Goal: Task Accomplishment & Management: Use online tool/utility

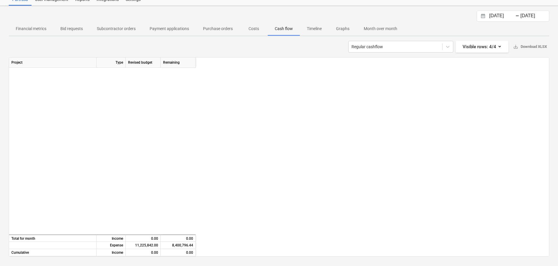
scroll to position [263, 654]
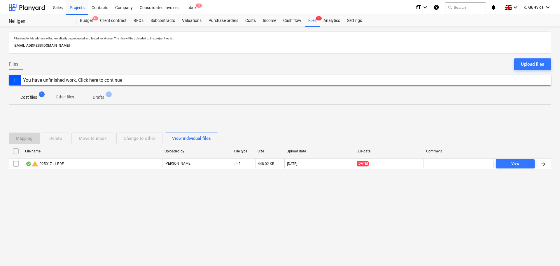
drag, startPoint x: 69, startPoint y: 8, endPoint x: 559, endPoint y: 143, distance: 507.7
click at [69, 7] on div "Projects" at bounding box center [77, 7] width 22 height 15
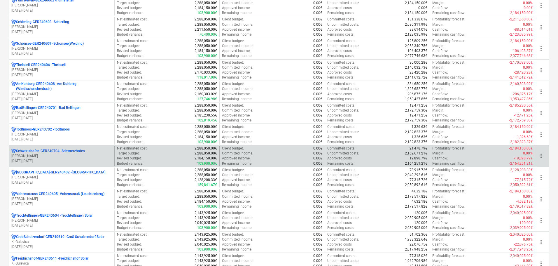
scroll to position [263, 0]
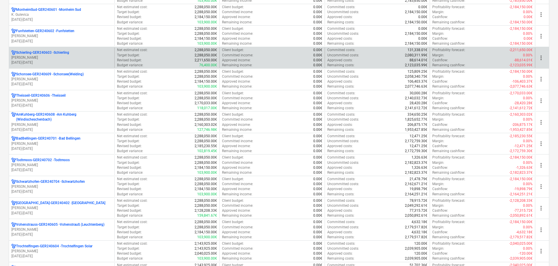
click at [43, 55] on p "Schierling-GER240603 - Schierling" at bounding box center [42, 52] width 53 height 5
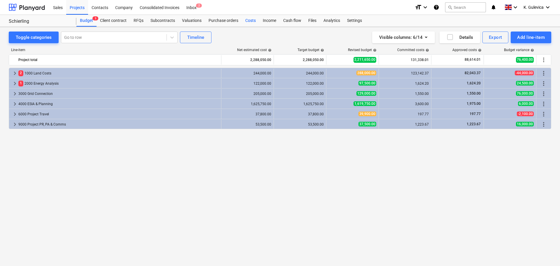
click at [248, 21] on div "Costs" at bounding box center [251, 21] width 18 height 12
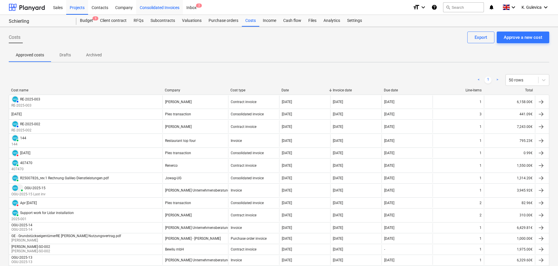
click at [168, 8] on div "Consolidated Invoices" at bounding box center [159, 7] width 47 height 15
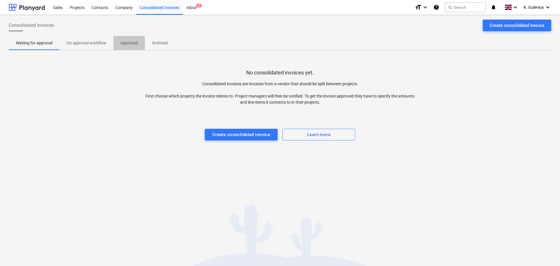
click at [130, 42] on p "Approved" at bounding box center [130, 43] width 18 height 6
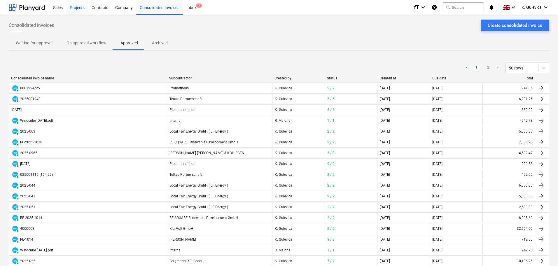
click at [74, 7] on div "Projects" at bounding box center [77, 7] width 22 height 15
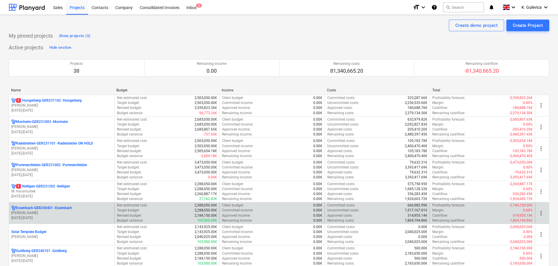
scroll to position [88, 0]
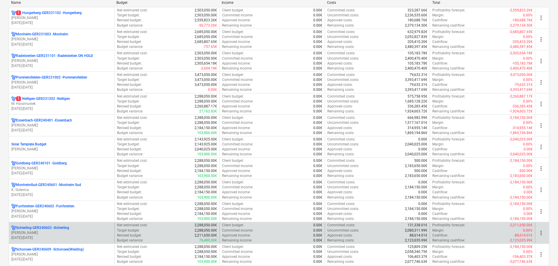
click at [101, 236] on p "01.05.2024 - 31.05.2029" at bounding box center [61, 237] width 101 height 5
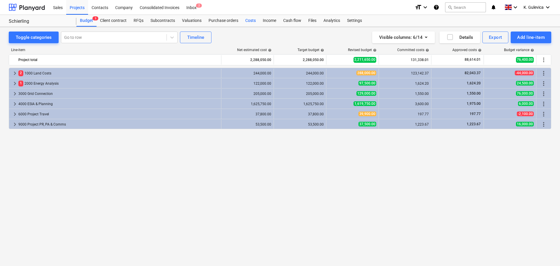
click at [249, 23] on div "Costs" at bounding box center [251, 21] width 18 height 12
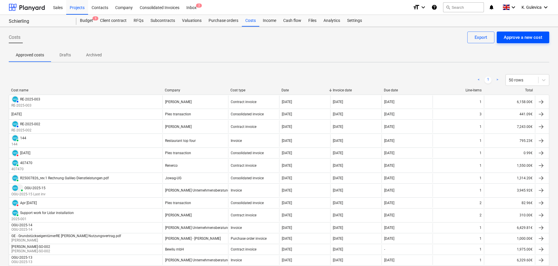
click at [518, 39] on div "Approve a new cost" at bounding box center [523, 38] width 39 height 8
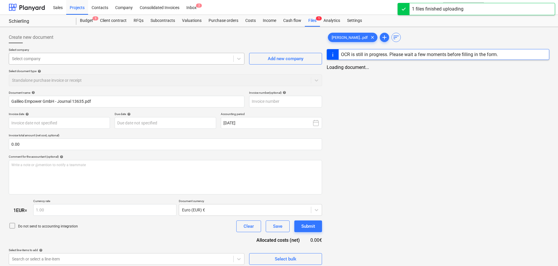
type input "Galileo Empower GmbH - Journal 13635.pdf"
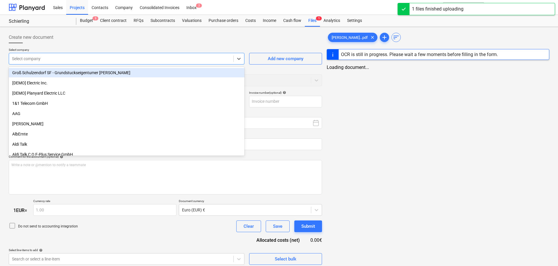
click at [80, 56] on div at bounding box center [121, 59] width 219 height 6
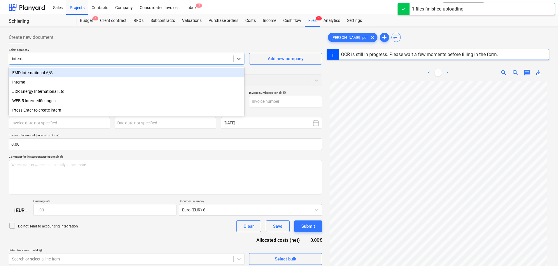
type input "internal"
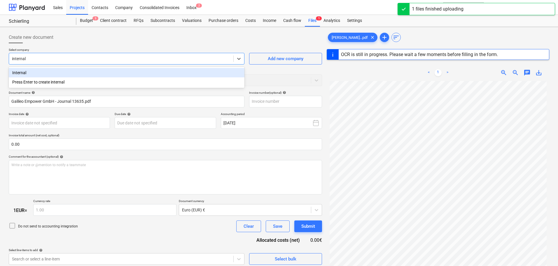
click at [74, 72] on div "Internal" at bounding box center [127, 72] width 236 height 9
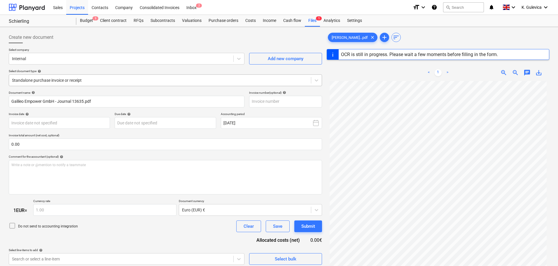
click at [107, 81] on div at bounding box center [160, 80] width 296 height 6
click at [98, 81] on div at bounding box center [160, 80] width 296 height 6
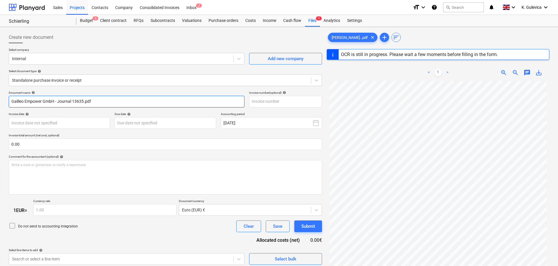
drag, startPoint x: 93, startPoint y: 100, endPoint x: 85, endPoint y: 109, distance: 12.6
click at [0, 100] on html "Sales Projects Contacts Company Consolidated Invoices Inbox 2 format_size keybo…" at bounding box center [279, 133] width 558 height 266
paste input "Journal #13635"
type input "Journal #13635"
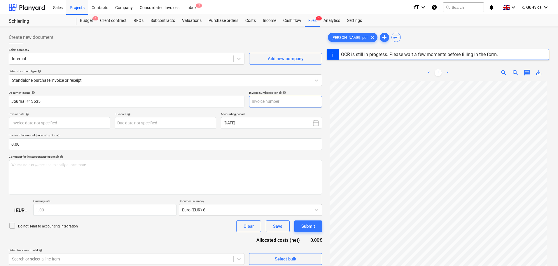
click at [257, 99] on input "text" at bounding box center [285, 102] width 73 height 12
paste input "Journal #13635"
type input "Journal #13635"
click at [62, 117] on body "Sales Projects Contacts Company Consolidated Invoices Inbox 2 format_size keybo…" at bounding box center [279, 133] width 558 height 266
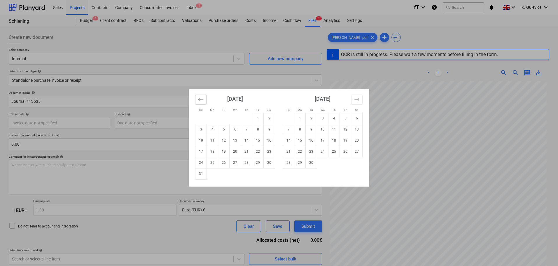
click at [203, 100] on icon "Move backward to switch to the previous month." at bounding box center [201, 100] width 6 height 6
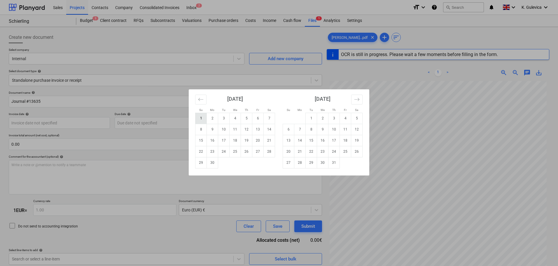
click at [202, 118] on td "1" at bounding box center [200, 118] width 11 height 11
type input "01 Jun 2025"
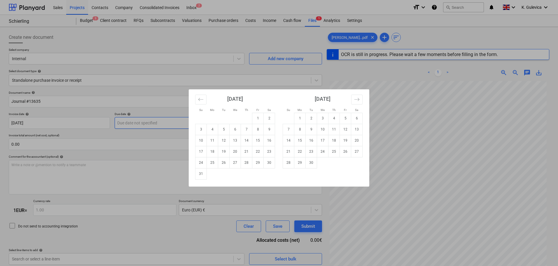
click at [165, 126] on body "Sales Projects Contacts Company Consolidated Invoices Inbox 2 format_size keybo…" at bounding box center [279, 133] width 558 height 266
click at [203, 100] on icon "Move backward to switch to the previous month." at bounding box center [201, 100] width 6 height 6
click at [203, 101] on icon "Move backward to switch to the previous month." at bounding box center [201, 100] width 6 height 6
drag, startPoint x: 198, startPoint y: 100, endPoint x: 199, endPoint y: 111, distance: 11.1
click at [198, 99] on button "Move backward to switch to the previous month." at bounding box center [200, 100] width 11 height 10
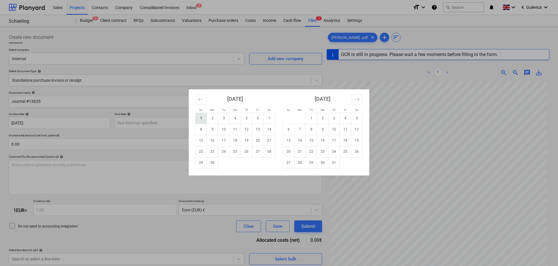
click at [202, 118] on td "1" at bounding box center [200, 118] width 11 height 11
type input "01 Jun 2025"
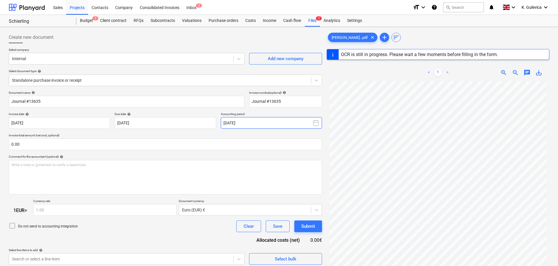
click at [249, 125] on button "August 2025" at bounding box center [271, 123] width 101 height 12
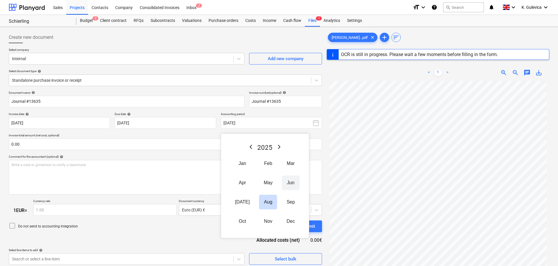
click at [287, 181] on button "Jun" at bounding box center [291, 182] width 18 height 15
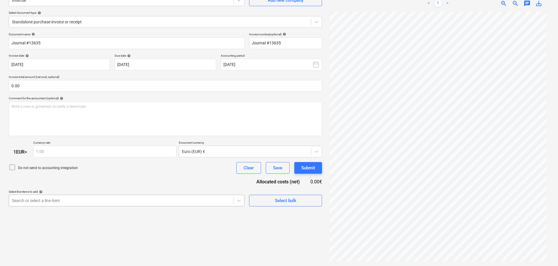
click at [102, 199] on body "Sales Projects Contacts Company Consolidated Invoices Inbox 2 format_size keybo…" at bounding box center [279, 75] width 558 height 266
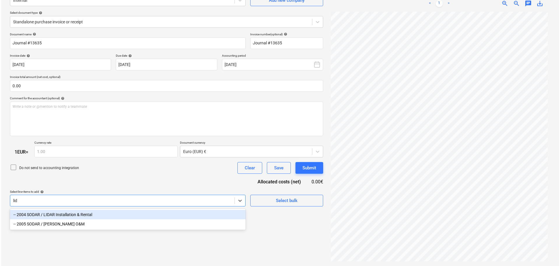
scroll to position [58, 0]
type input "lidar"
click at [90, 212] on div "-- 2004 SODAR / LIDAR Installation & Rental" at bounding box center [127, 214] width 236 height 9
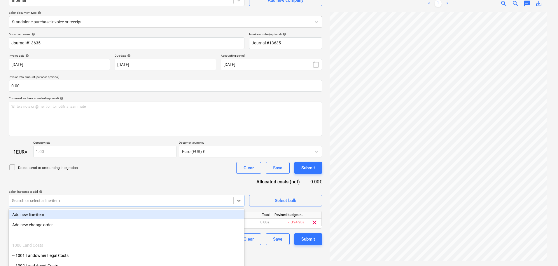
click at [124, 173] on div "Do not send to accounting integration Clear Save Submit" at bounding box center [165, 168] width 313 height 12
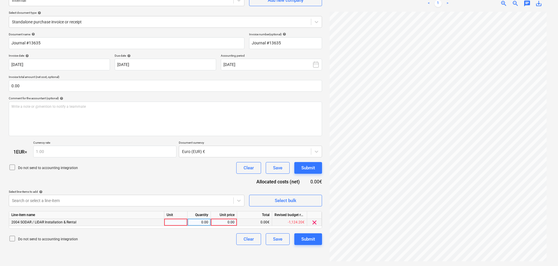
click at [228, 219] on div "0.00" at bounding box center [223, 222] width 21 height 7
click at [229, 222] on input at bounding box center [224, 222] width 26 height 7
type input "7425"
click at [12, 240] on icon at bounding box center [12, 238] width 7 height 7
click at [312, 240] on div "Submit" at bounding box center [308, 239] width 14 height 8
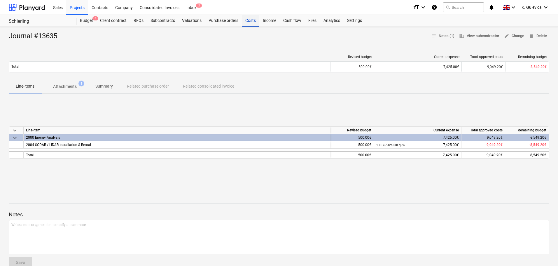
click at [246, 20] on div "Costs" at bounding box center [251, 21] width 18 height 12
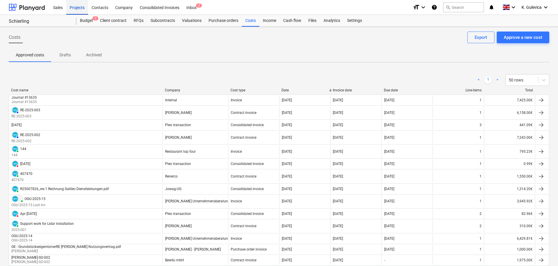
click at [80, 6] on div "Projects" at bounding box center [77, 7] width 22 height 15
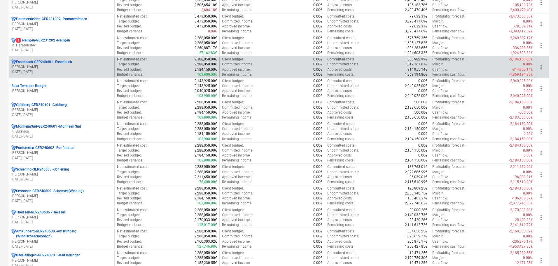
scroll to position [175, 0]
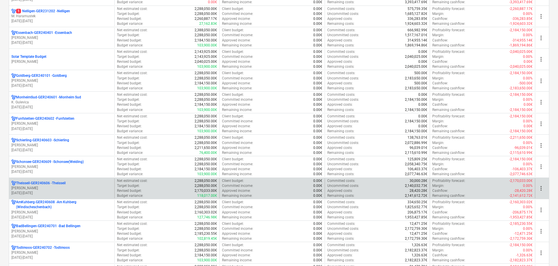
click at [71, 188] on p "V. Ketzer" at bounding box center [61, 188] width 101 height 5
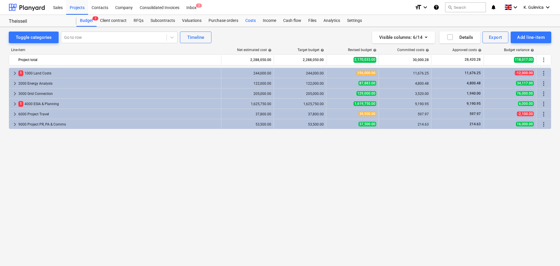
click at [249, 20] on div "Costs" at bounding box center [251, 21] width 18 height 12
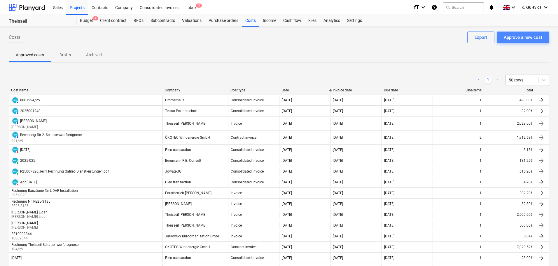
click at [520, 36] on div "Approve a new cost" at bounding box center [523, 38] width 39 height 8
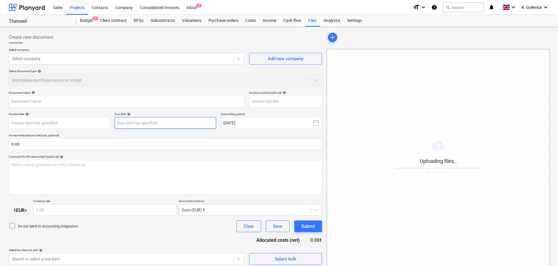
type input "Galileo Empower GmbH - Journal 14053.pdf"
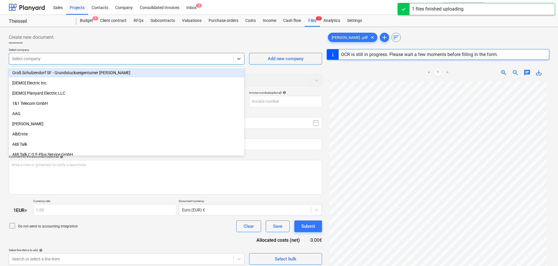
click at [96, 56] on div at bounding box center [121, 59] width 219 height 6
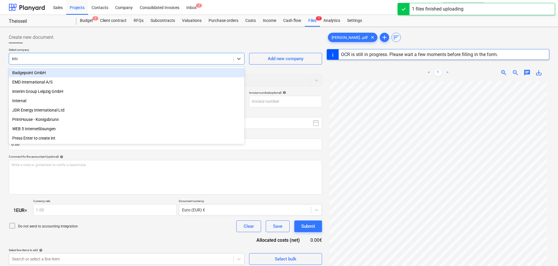
type input "inter"
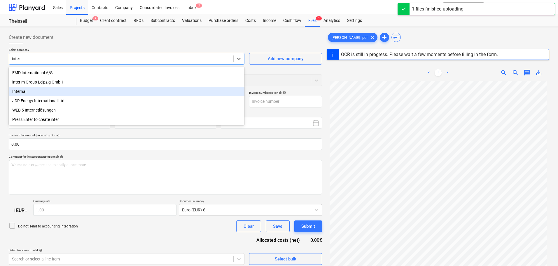
click at [23, 93] on div "Internal" at bounding box center [127, 91] width 236 height 9
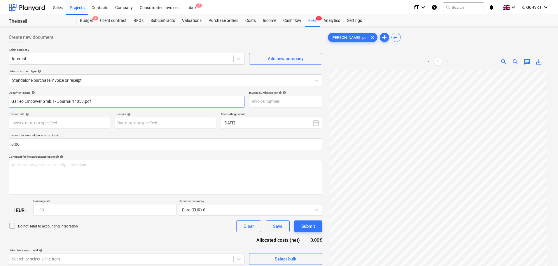
click at [103, 102] on input "Galileo Empower GmbH - Journal 14053.pdf" at bounding box center [127, 102] width 236 height 12
drag, startPoint x: 102, startPoint y: 102, endPoint x: 45, endPoint y: 102, distance: 56.6
click at [8, 102] on div "Create new document Select company Internal Add new company Select document typ…" at bounding box center [165, 175] width 318 height 293
click at [115, 99] on input "Galileo Empower GmbH - Journal 14053.pdf" at bounding box center [127, 102] width 236 height 12
drag, startPoint x: 102, startPoint y: 100, endPoint x: 27, endPoint y: 101, distance: 74.1
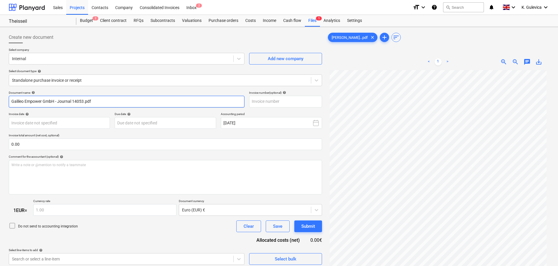
click at [0, 97] on html "Sales Projects Contacts Company Consolidated Invoices Inbox 2 format_size keybo…" at bounding box center [279, 133] width 558 height 266
paste input "Journal #14053"
type input "Journal #14053"
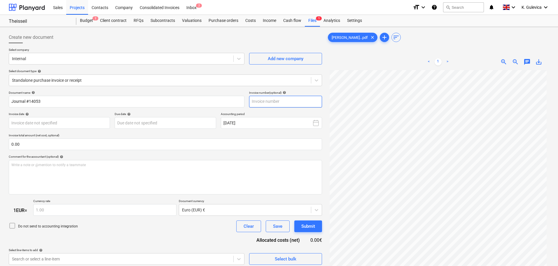
click at [294, 103] on input "text" at bounding box center [285, 102] width 73 height 12
paste input "Journal #14053"
type input "Journal #14053"
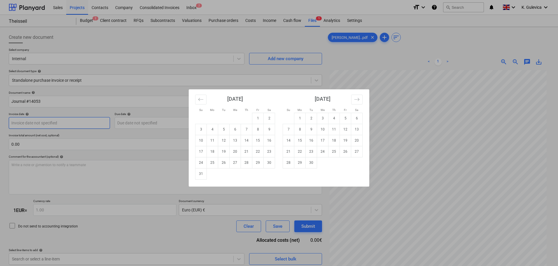
drag, startPoint x: 64, startPoint y: 125, endPoint x: 112, endPoint y: 118, distance: 48.6
click at [64, 124] on body "Sales Projects Contacts Company Consolidated Invoices Inbox 2 format_size keybo…" at bounding box center [279, 133] width 558 height 266
click at [200, 101] on icon "Move backward to switch to the previous month." at bounding box center [201, 100] width 6 height 6
click at [201, 101] on icon "Move backward to switch to the previous month." at bounding box center [201, 100] width 6 height 6
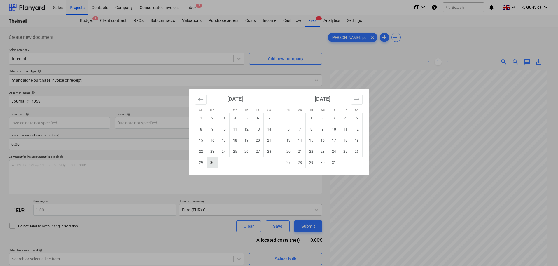
click at [210, 165] on td "30" at bounding box center [212, 162] width 11 height 11
type input "30 Jun 2025"
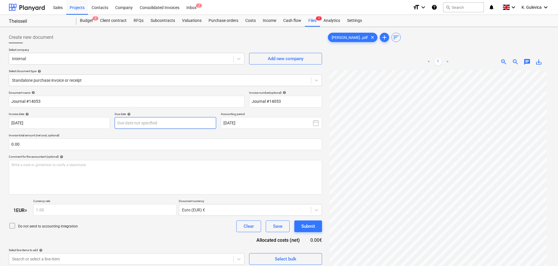
click at [183, 121] on body "Sales Projects Contacts Company Consolidated Invoices Inbox 2 format_size keybo…" at bounding box center [279, 133] width 558 height 266
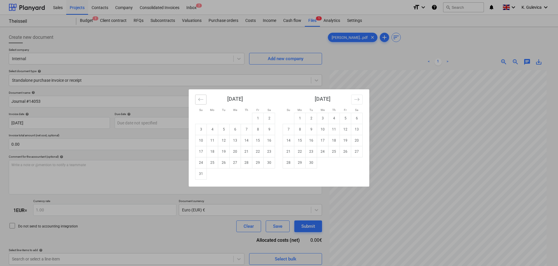
click at [201, 98] on icon "Move backward to switch to the previous month." at bounding box center [201, 100] width 6 height 6
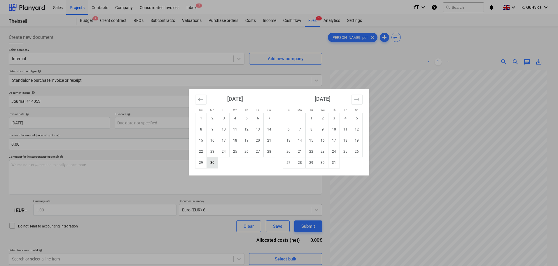
click at [214, 163] on td "30" at bounding box center [212, 162] width 11 height 11
type input "30 Jun 2025"
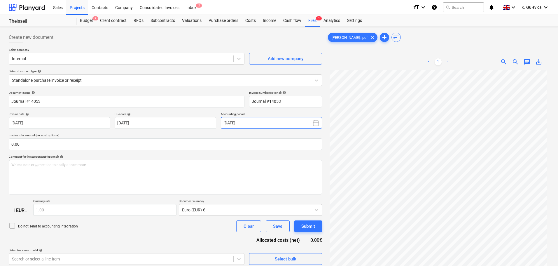
click at [276, 120] on button "August 2025" at bounding box center [271, 123] width 101 height 12
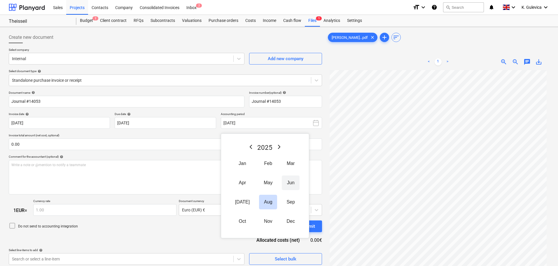
click at [284, 182] on button "Jun" at bounding box center [291, 182] width 18 height 15
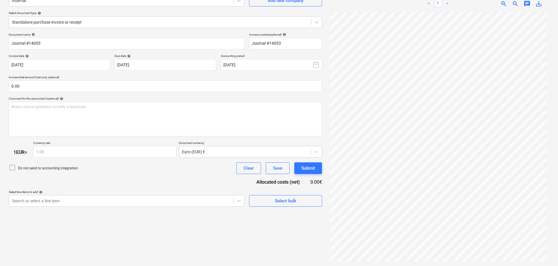
scroll to position [58, 0]
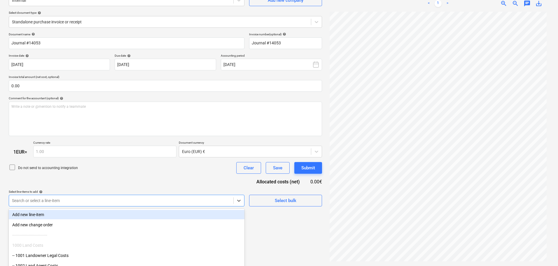
click at [126, 200] on body "Sales Projects Contacts Company Consolidated Invoices Inbox 2 format_size keybo…" at bounding box center [279, 75] width 558 height 266
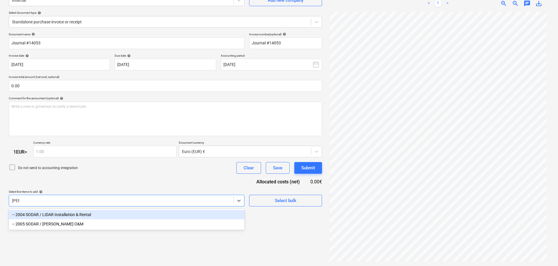
type input "lidar"
click at [110, 214] on div "-- 2004 SODAR / LIDAR Installation & Rental" at bounding box center [127, 214] width 236 height 9
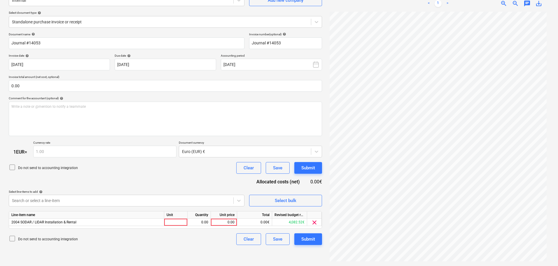
click at [123, 177] on div "Document name help Journal #14053 Invoice number (optional) help Journal #14053…" at bounding box center [165, 138] width 313 height 213
click at [230, 221] on div "0.00" at bounding box center [223, 222] width 21 height 7
type input "115453.85"
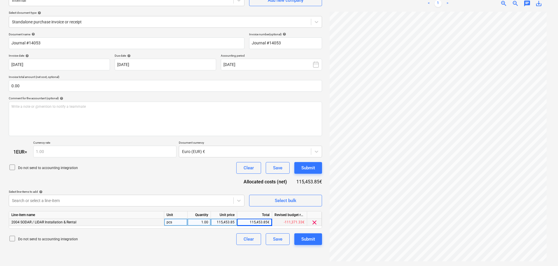
click at [222, 224] on div "115,453.85" at bounding box center [223, 222] width 21 height 7
click at [234, 223] on input "115453.85" at bounding box center [224, 222] width 26 height 7
click at [233, 222] on input "115453.85" at bounding box center [224, 222] width 26 height 7
type input "115453.83"
click at [11, 239] on icon at bounding box center [12, 238] width 7 height 7
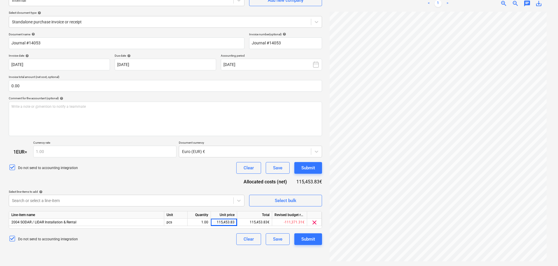
click at [142, 253] on div "Create new document Select company Internal Add new company Select document typ…" at bounding box center [165, 117] width 318 height 293
click at [313, 240] on div "Submit" at bounding box center [308, 239] width 14 height 8
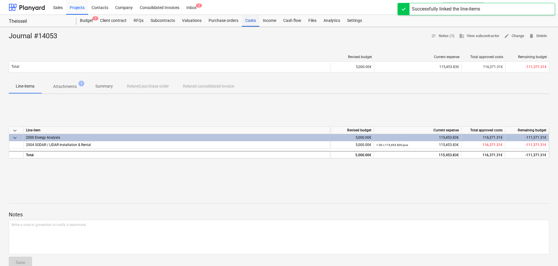
click at [247, 21] on div "Costs" at bounding box center [251, 21] width 18 height 12
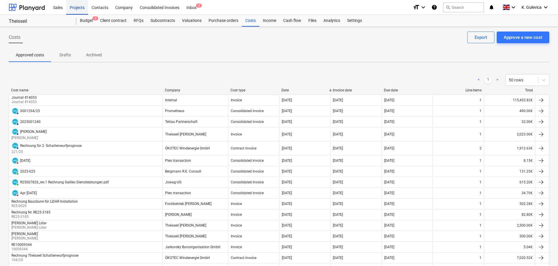
drag, startPoint x: 72, startPoint y: 9, endPoint x: 74, endPoint y: 11, distance: 3.5
click at [72, 9] on div "Projects" at bounding box center [77, 7] width 22 height 15
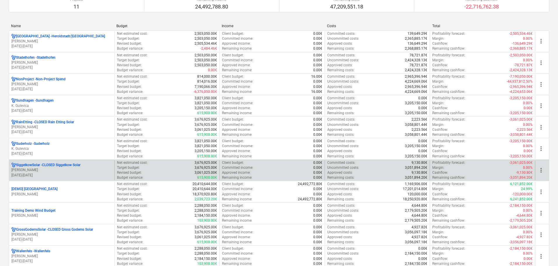
scroll to position [978, 0]
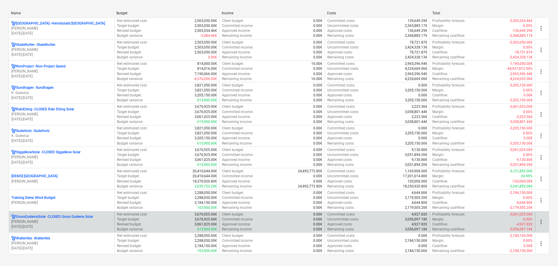
click at [97, 221] on p "S. Gerlinger" at bounding box center [61, 221] width 101 height 5
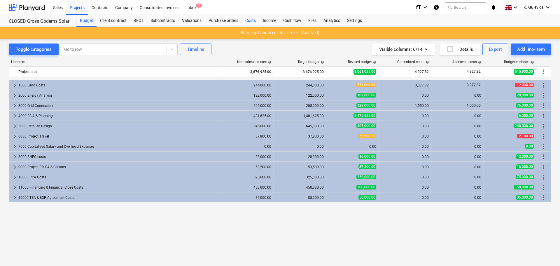
click at [249, 22] on div "Costs" at bounding box center [251, 21] width 18 height 12
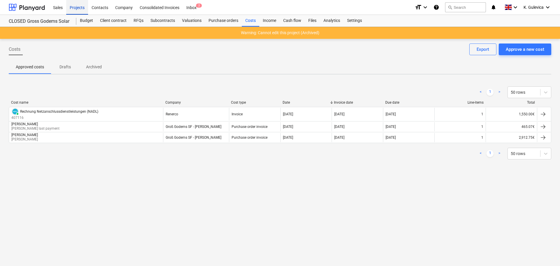
click at [77, 4] on div "Projects" at bounding box center [77, 7] width 22 height 15
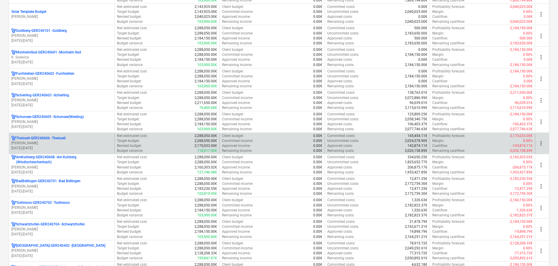
scroll to position [233, 0]
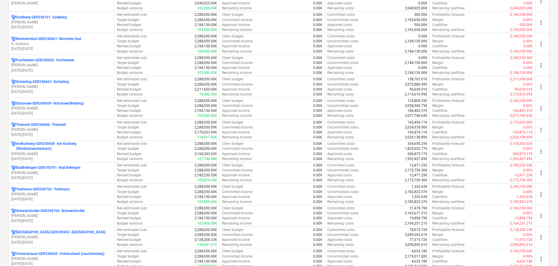
click at [66, 218] on p "01.05.2024 - 31.05.2029" at bounding box center [61, 220] width 101 height 5
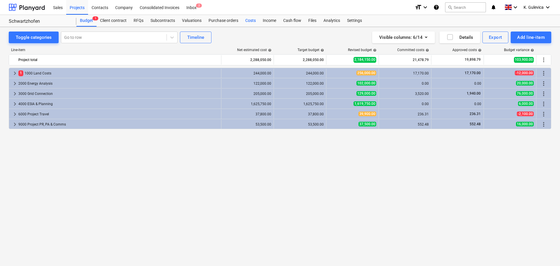
click at [247, 22] on div "Costs" at bounding box center [251, 21] width 18 height 12
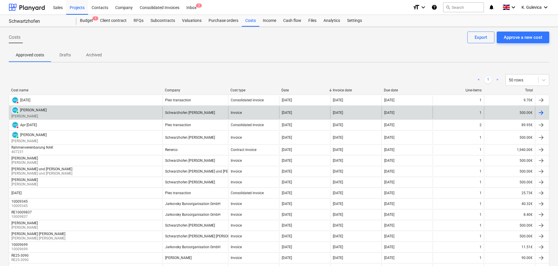
click at [189, 110] on div "Schwarzhofen WF - Johann Dimbür" at bounding box center [196, 112] width 66 height 13
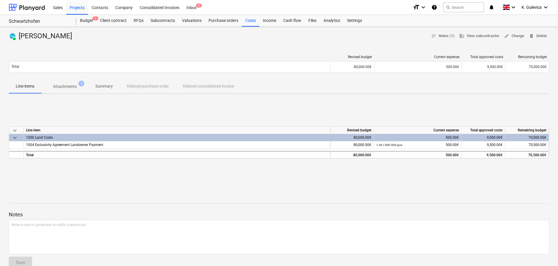
click at [104, 86] on p "Summary" at bounding box center [104, 86] width 18 height 6
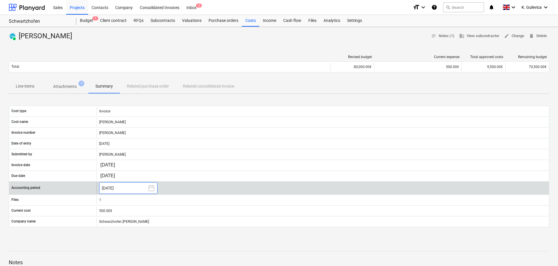
click at [121, 184] on button "July 2025" at bounding box center [128, 188] width 58 height 12
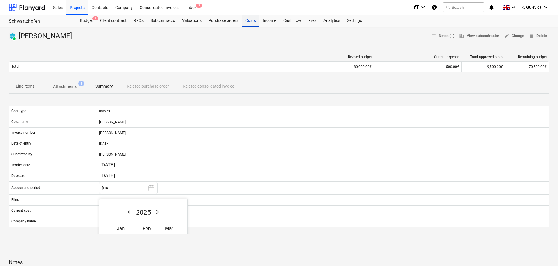
click at [249, 21] on div "Costs" at bounding box center [251, 21] width 18 height 12
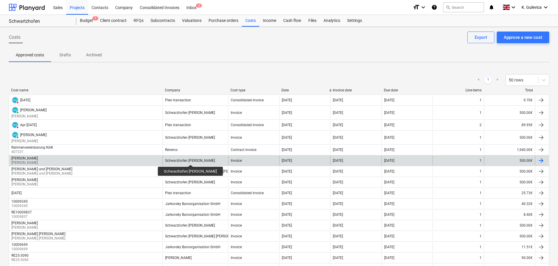
click at [193, 159] on div "Schwarzhofen WF - Alexander Gotz" at bounding box center [190, 160] width 50 height 4
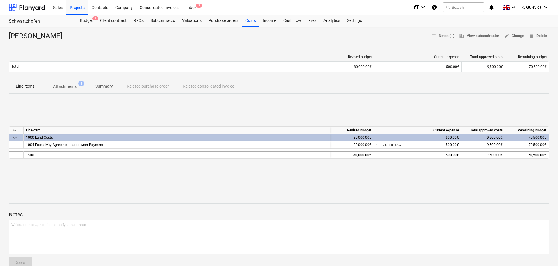
click at [99, 85] on p "Summary" at bounding box center [104, 86] width 18 height 6
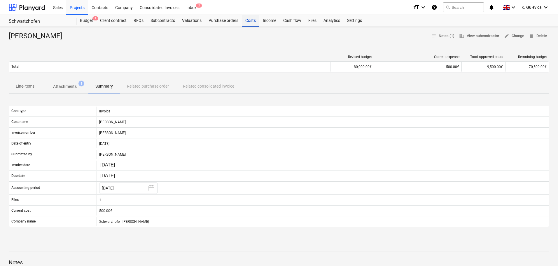
click at [248, 25] on div "Costs" at bounding box center [251, 21] width 18 height 12
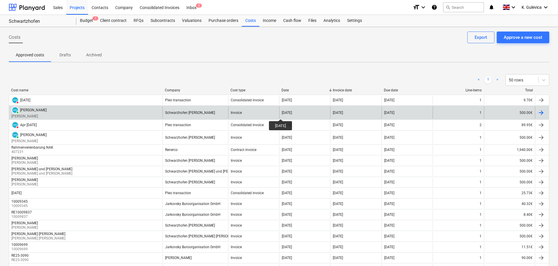
click at [285, 114] on div "07 Jul 2025" at bounding box center [287, 113] width 10 height 4
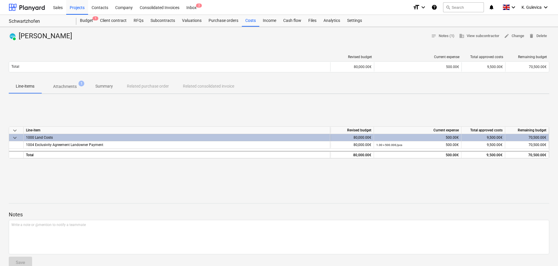
click at [106, 84] on p "Summary" at bounding box center [104, 86] width 18 height 6
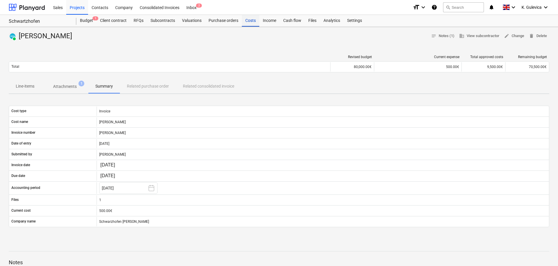
click at [250, 21] on div "Costs" at bounding box center [251, 21] width 18 height 12
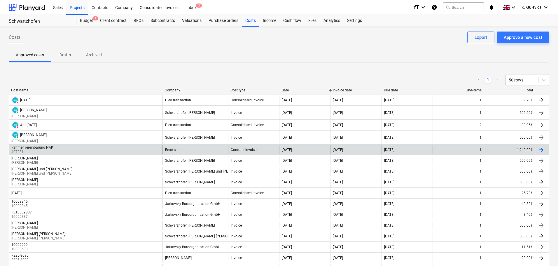
click at [184, 147] on div "Renerco" at bounding box center [196, 149] width 66 height 9
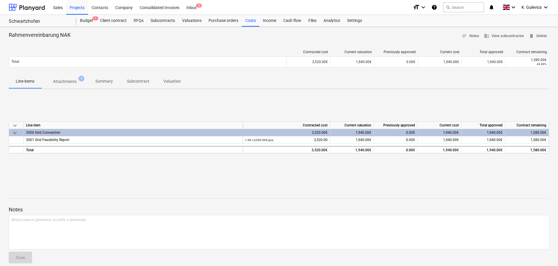
click at [104, 80] on p "Summary" at bounding box center [104, 81] width 18 height 6
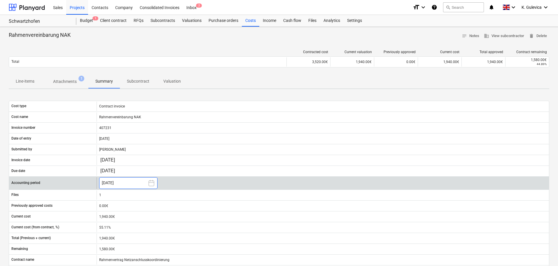
click at [121, 184] on button "June 2025" at bounding box center [128, 183] width 58 height 12
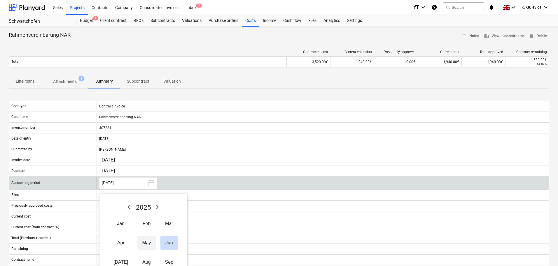
click at [142, 243] on button "May" at bounding box center [146, 242] width 18 height 15
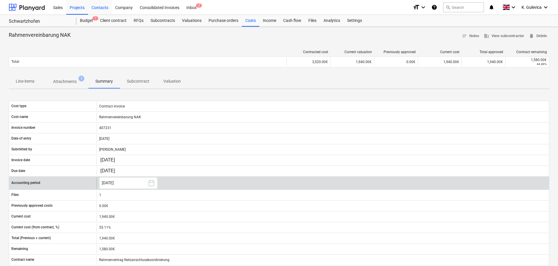
drag, startPoint x: 79, startPoint y: 6, endPoint x: 88, endPoint y: 9, distance: 9.8
click at [79, 6] on div "Projects" at bounding box center [77, 7] width 22 height 15
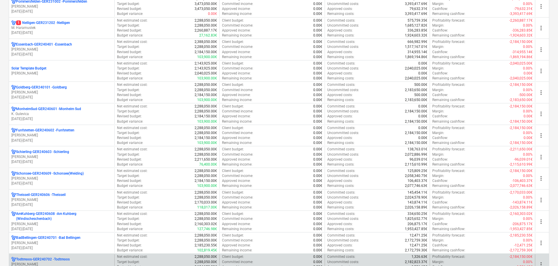
scroll to position [161, 0]
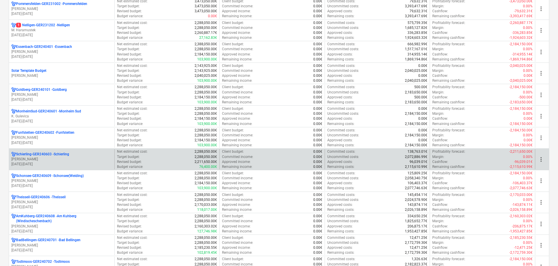
click at [78, 155] on div "Schierling-GER240603 - Schierling" at bounding box center [61, 154] width 101 height 5
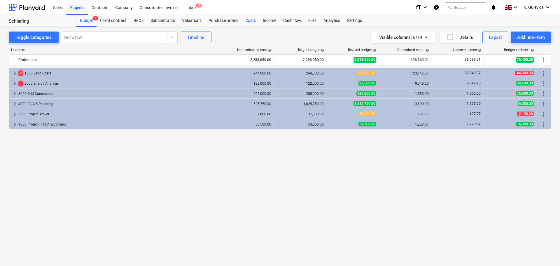
click at [249, 22] on div "Costs" at bounding box center [251, 21] width 18 height 12
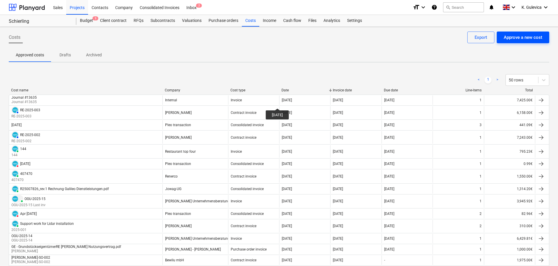
click at [519, 39] on div "Approve a new cost" at bounding box center [523, 38] width 39 height 8
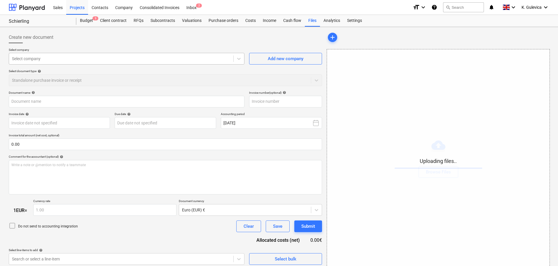
click at [107, 58] on div at bounding box center [121, 59] width 219 height 6
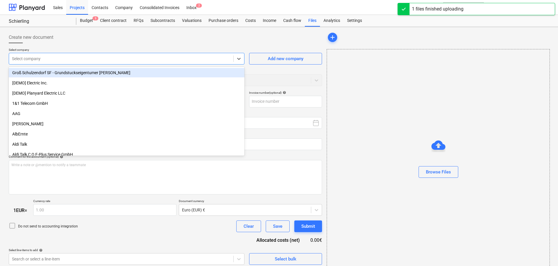
type input "Galileo Empower GmbH - Journal 13634.pdf"
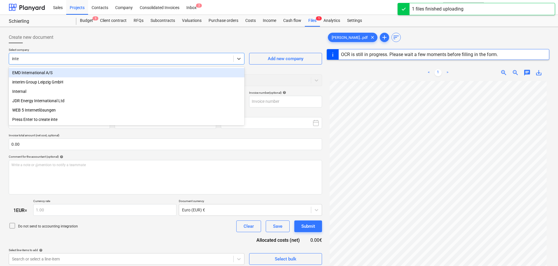
type input "inter"
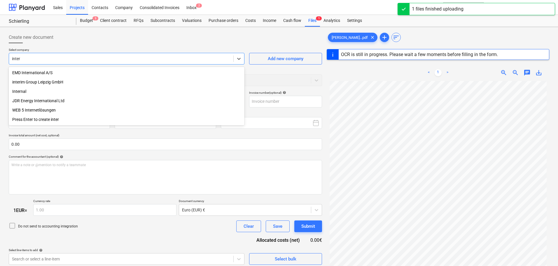
click at [18, 90] on div "Internal" at bounding box center [127, 91] width 236 height 9
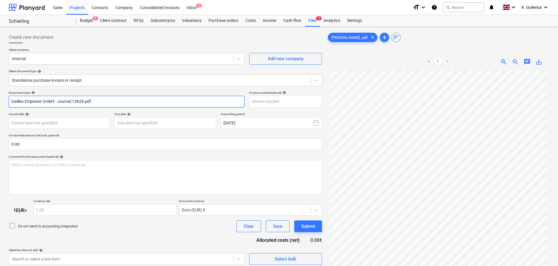
drag, startPoint x: 106, startPoint y: 100, endPoint x: -50, endPoint y: 99, distance: 155.5
click at [0, 99] on html "Sales Projects Contacts Company Consolidated Invoices Inbox 2 format_size keybo…" at bounding box center [279, 133] width 558 height 266
paste input "Journal #13634"
type input "Journal #13634"
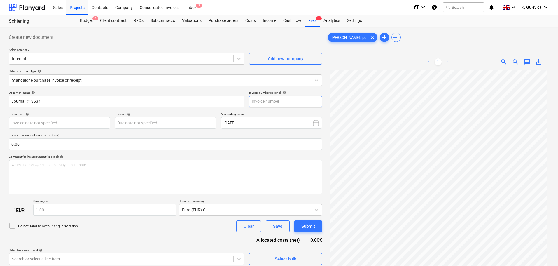
click at [270, 103] on input "text" at bounding box center [285, 102] width 73 height 12
paste input "Journal #13634"
type input "Journal #13634"
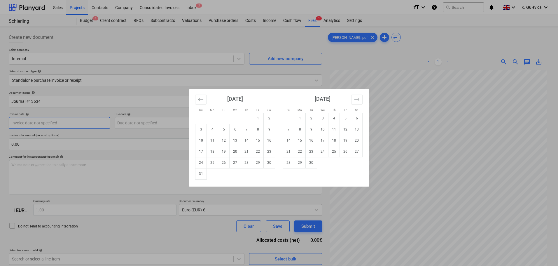
click at [66, 121] on body "Sales Projects Contacts Company Consolidated Invoices Inbox 2 format_size keybo…" at bounding box center [279, 133] width 558 height 266
click at [197, 100] on button "Move backward to switch to the previous month." at bounding box center [200, 100] width 11 height 10
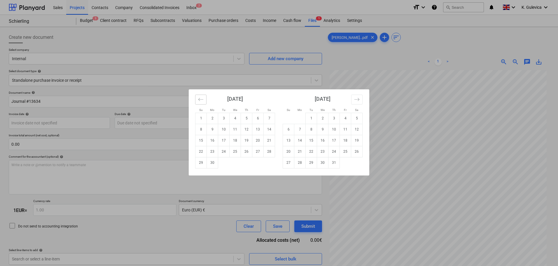
click at [201, 99] on icon "Move backward to switch to the previous month." at bounding box center [201, 100] width 6 height 6
click at [270, 166] on td "31" at bounding box center [269, 162] width 11 height 11
type input "31 May 2025"
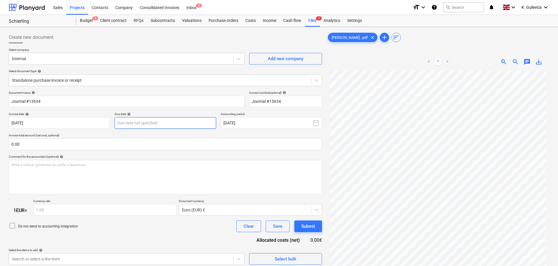
click at [174, 125] on body "Sales Projects Contacts Company Consolidated Invoices Inbox 2 format_size keybo…" at bounding box center [279, 133] width 558 height 266
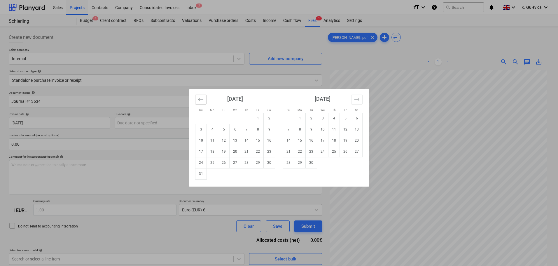
click at [198, 99] on button "Move backward to switch to the previous month." at bounding box center [200, 100] width 11 height 10
click at [199, 99] on icon "Move backward to switch to the previous month." at bounding box center [201, 100] width 6 height 6
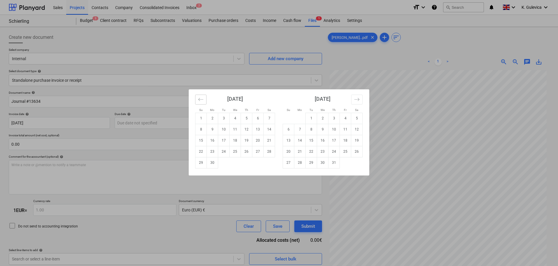
click at [199, 99] on icon "Move backward to switch to the previous month." at bounding box center [200, 99] width 5 height 3
click at [270, 163] on td "31" at bounding box center [269, 162] width 11 height 11
type input "31 May 2025"
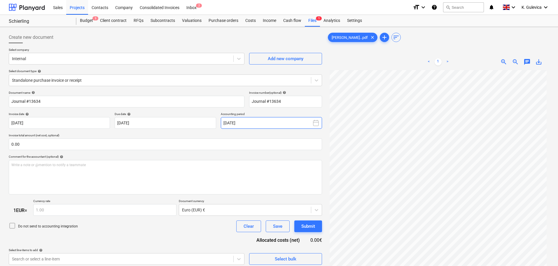
click at [247, 119] on button "August 2025" at bounding box center [271, 123] width 101 height 12
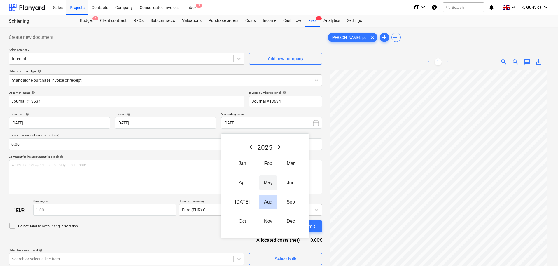
click at [259, 181] on button "May" at bounding box center [268, 182] width 18 height 15
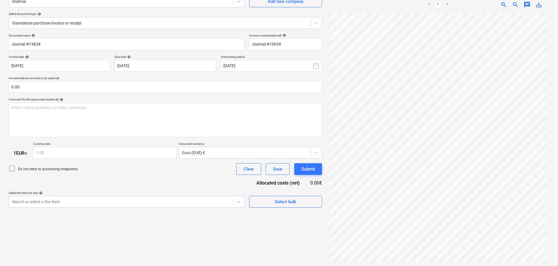
scroll to position [58, 0]
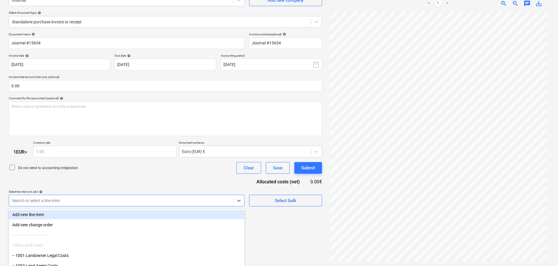
click at [135, 200] on body "Sales Projects Contacts Company Consolidated Invoices Inbox 2 format_size keybo…" at bounding box center [279, 75] width 558 height 266
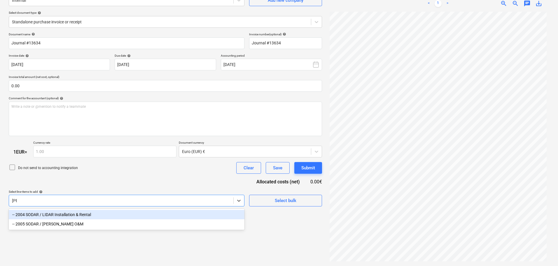
type input "lidar"
click at [97, 216] on div "-- 2004 SODAR / LIDAR Installation & Rental" at bounding box center [127, 214] width 236 height 9
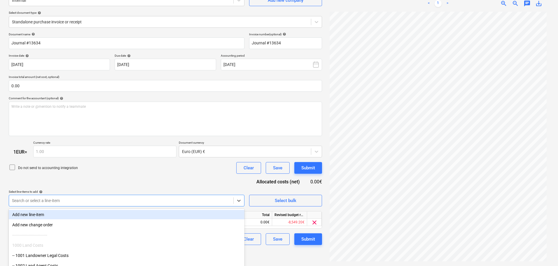
click at [148, 181] on div "Document name help Journal #13634 Invoice number (optional) help Journal #13634…" at bounding box center [165, 138] width 313 height 213
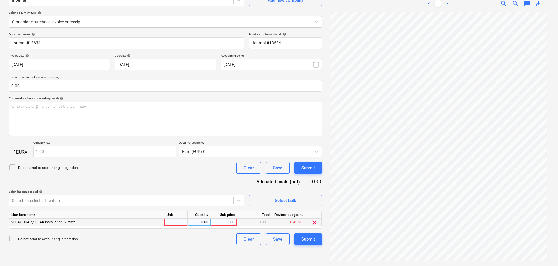
click at [223, 220] on div "0.00" at bounding box center [223, 222] width 21 height 7
type input "115813.83"
click at [308, 238] on div "Submit" at bounding box center [308, 239] width 14 height 8
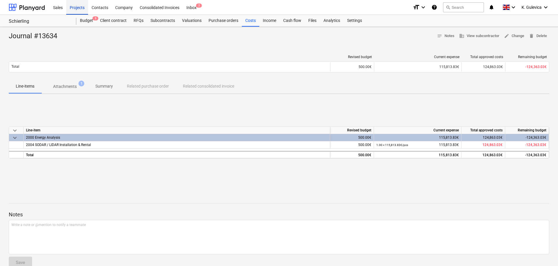
click at [78, 4] on div "Projects" at bounding box center [77, 7] width 22 height 15
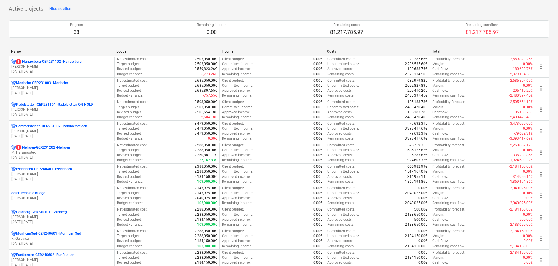
scroll to position [29, 0]
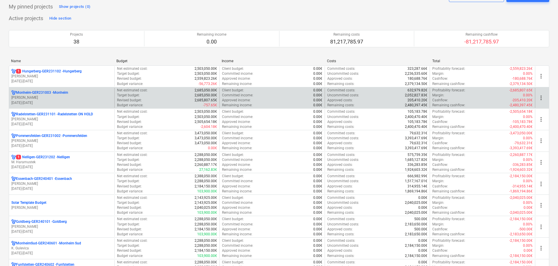
click at [77, 99] on p "R. Hoffmann" at bounding box center [61, 97] width 101 height 5
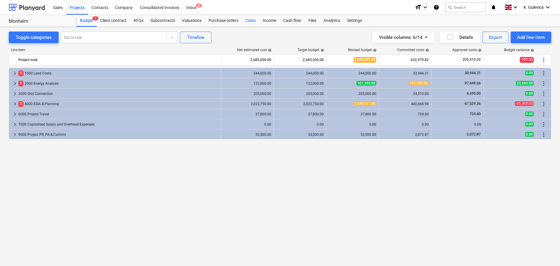
click at [246, 18] on div "Costs" at bounding box center [251, 21] width 18 height 12
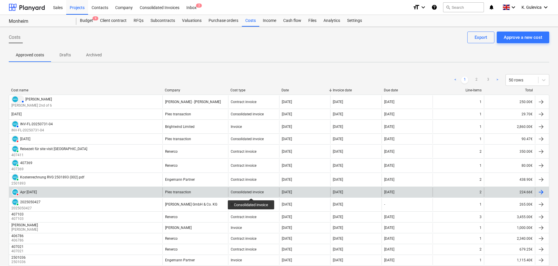
click at [252, 193] on div "Consolidated invoice" at bounding box center [247, 192] width 33 height 4
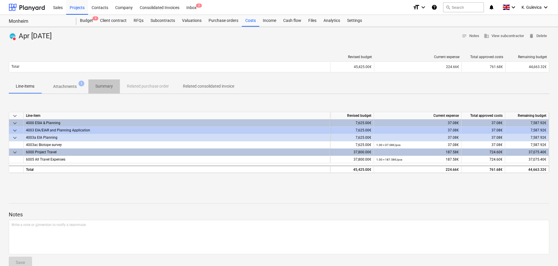
click at [109, 85] on p "Summary" at bounding box center [104, 86] width 18 height 6
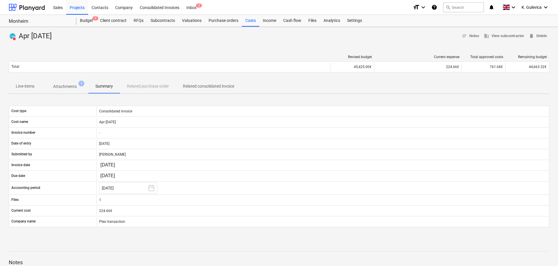
click at [58, 85] on p "Attachments" at bounding box center [65, 86] width 24 height 6
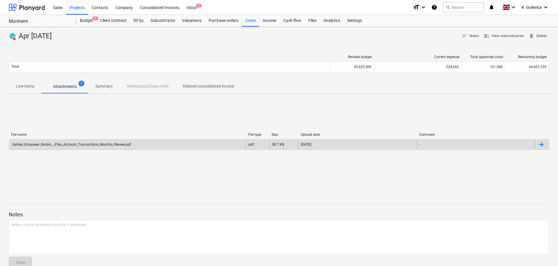
click at [108, 143] on div "Galileo_Empower_GmbH_-_Pleo_Account_Transactions_Monthly_Review.pdf" at bounding box center [71, 144] width 120 height 4
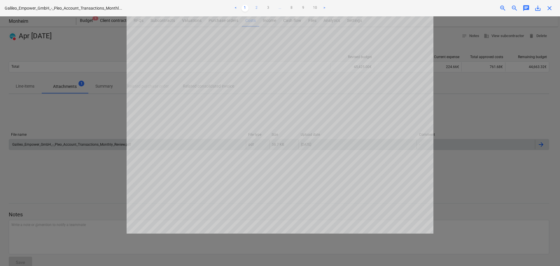
click at [257, 7] on link "2" at bounding box center [256, 8] width 7 height 7
click at [245, 7] on link "1" at bounding box center [245, 8] width 7 height 7
click at [551, 6] on span "close" at bounding box center [549, 8] width 7 height 7
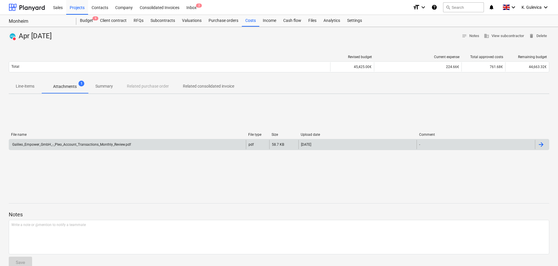
click at [26, 86] on p "Line-items" at bounding box center [25, 86] width 19 height 6
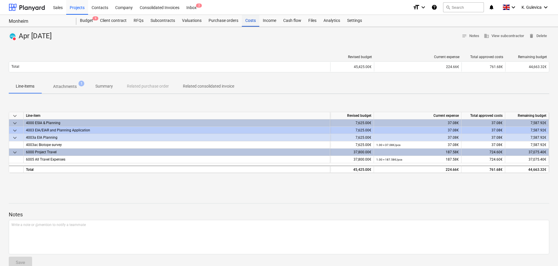
click at [247, 23] on div "Costs" at bounding box center [251, 21] width 18 height 12
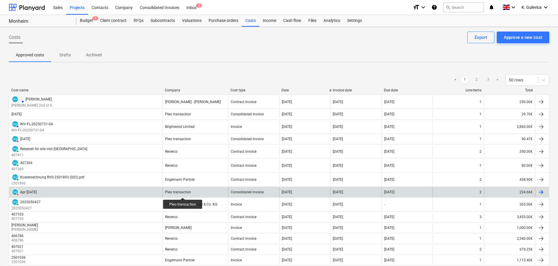
click at [183, 192] on div "Pleo transaction" at bounding box center [178, 192] width 26 height 4
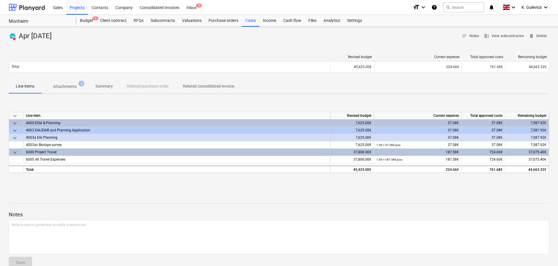
click at [65, 85] on p "Attachments" at bounding box center [65, 86] width 24 height 6
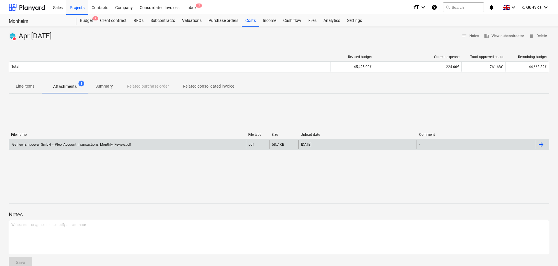
click at [117, 147] on div "Galileo_Empower_GmbH_-_Pleo_Account_Transactions_Monthly_Review.pdf" at bounding box center [127, 144] width 237 height 9
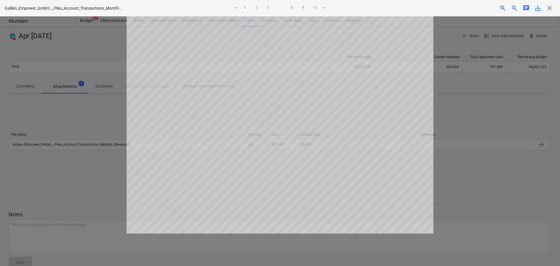
click at [315, 6] on link "10" at bounding box center [315, 8] width 7 height 7
drag, startPoint x: 550, startPoint y: 9, endPoint x: 545, endPoint y: 8, distance: 5.3
click at [550, 8] on span "close" at bounding box center [549, 8] width 7 height 7
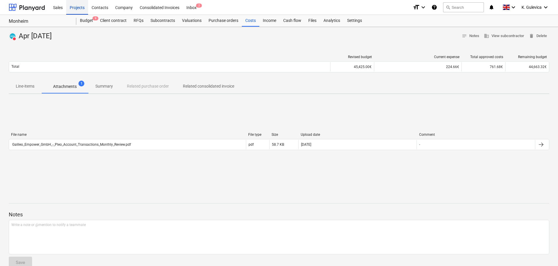
click at [76, 4] on div "Projects" at bounding box center [77, 7] width 22 height 15
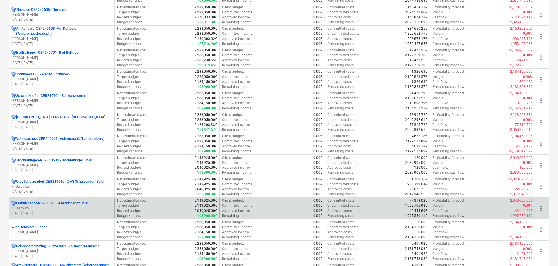
scroll to position [292, 0]
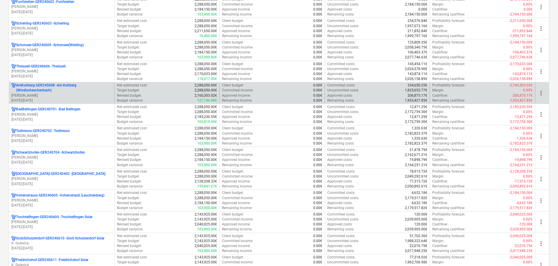
click at [81, 90] on p "AmKuhberg-GER240608 - Am Kuhberg (Windischeschenbach)" at bounding box center [64, 88] width 96 height 10
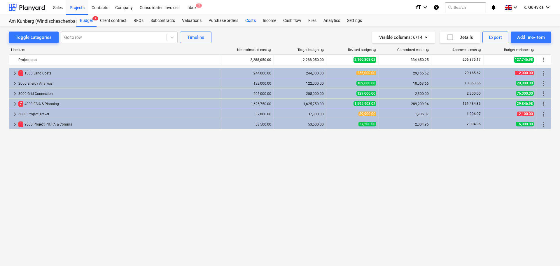
click at [247, 21] on div "Costs" at bounding box center [251, 21] width 18 height 12
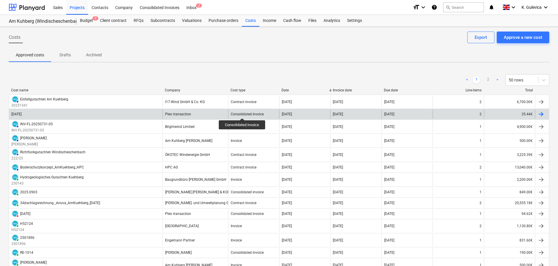
click at [242, 113] on div "Consolidated invoice" at bounding box center [247, 114] width 33 height 4
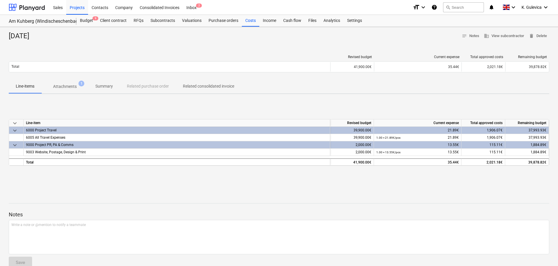
click at [67, 85] on p "Attachments" at bounding box center [65, 86] width 24 height 6
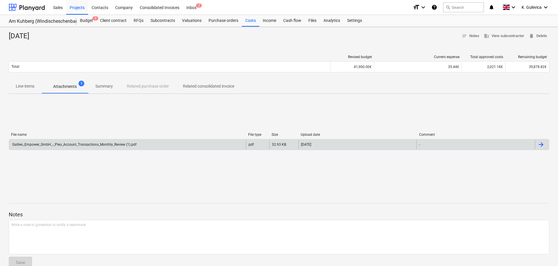
click at [155, 143] on div "Galileo_Empower_GmbH_-_Pleo_Account_Transactions_Monthly_Review (1).pdf" at bounding box center [127, 144] width 237 height 9
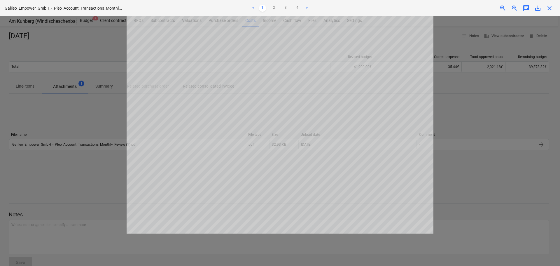
click at [551, 7] on span "close" at bounding box center [549, 8] width 7 height 7
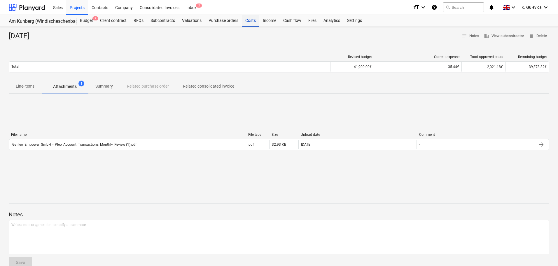
click at [249, 22] on div "Costs" at bounding box center [251, 21] width 18 height 12
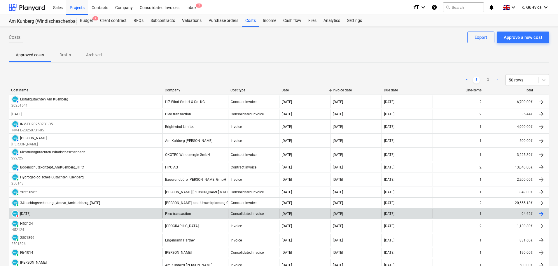
click at [203, 212] on div "Pleo transaction" at bounding box center [196, 213] width 66 height 9
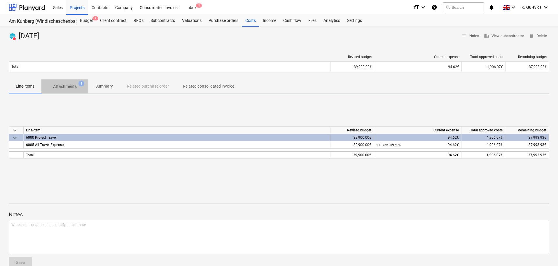
click at [67, 87] on p "Attachments" at bounding box center [65, 86] width 24 height 6
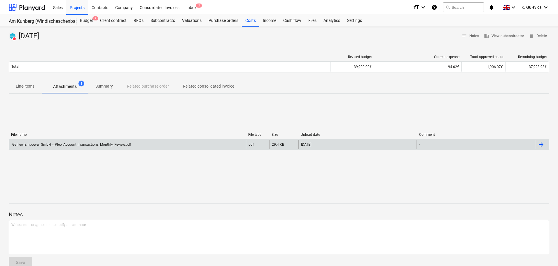
click at [115, 145] on div "Galileo_Empower_GmbH_-_Pleo_Account_Transactions_Monthly_Review.pdf" at bounding box center [71, 144] width 120 height 4
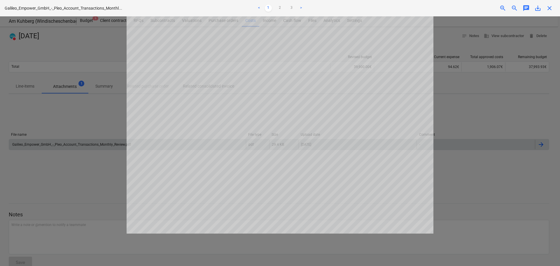
click at [549, 5] on span "close" at bounding box center [549, 8] width 7 height 7
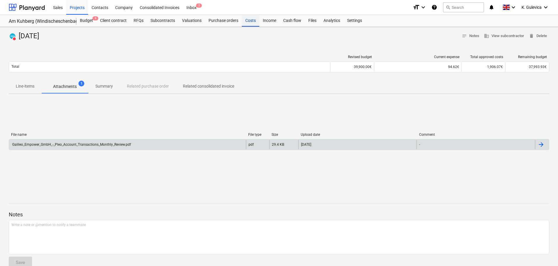
click at [248, 23] on div "Costs" at bounding box center [251, 21] width 18 height 12
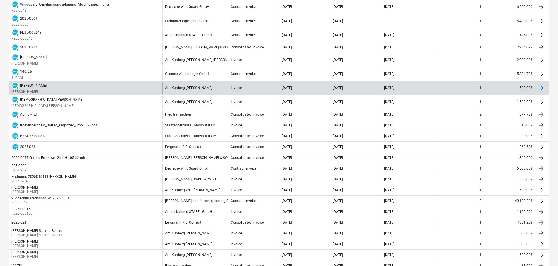
scroll to position [409, 0]
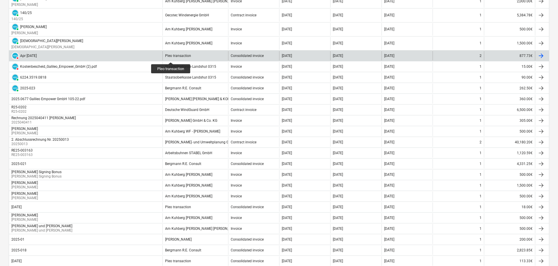
click at [172, 57] on div "Pleo transaction" at bounding box center [178, 56] width 26 height 4
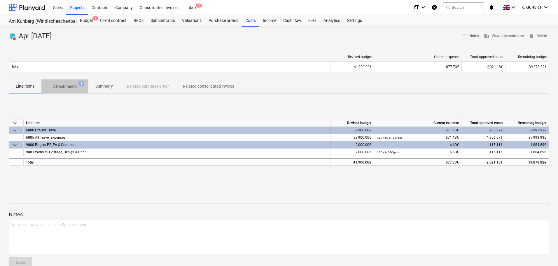
click at [64, 87] on p "Attachments" at bounding box center [65, 86] width 24 height 6
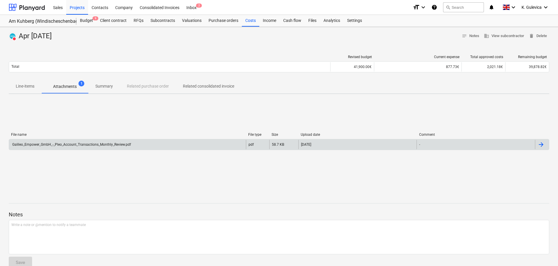
click at [85, 142] on div "Galileo_Empower_GmbH_-_Pleo_Account_Transactions_Monthly_Review.pdf" at bounding box center [71, 144] width 120 height 4
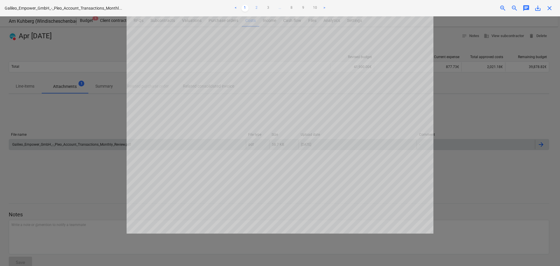
click at [256, 6] on link "2" at bounding box center [256, 8] width 7 height 7
click at [268, 7] on link "3" at bounding box center [268, 8] width 7 height 7
click at [274, 7] on link "4" at bounding box center [274, 8] width 7 height 7
click at [256, 8] on link "3" at bounding box center [256, 8] width 7 height 7
click at [273, 6] on link "4" at bounding box center [274, 8] width 7 height 7
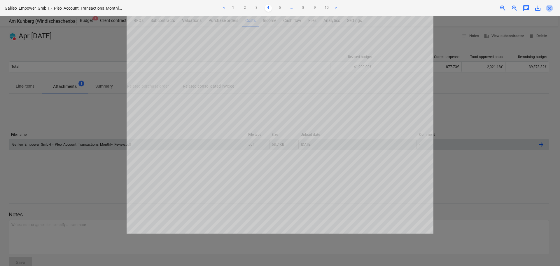
click at [550, 10] on span "close" at bounding box center [549, 8] width 7 height 7
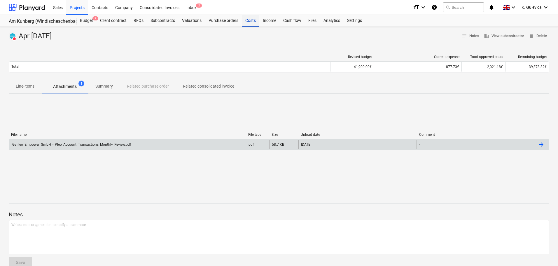
click at [247, 21] on div "Costs" at bounding box center [251, 21] width 18 height 12
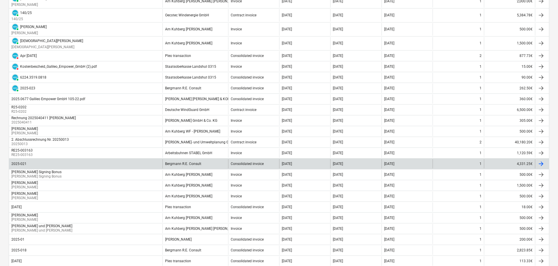
scroll to position [379, 0]
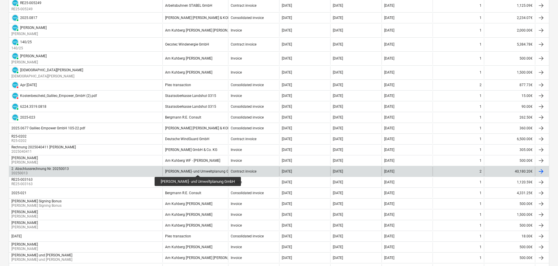
click at [195, 170] on div "ANUVA Stadt- und Umweltplanung GmbH" at bounding box center [200, 171] width 71 height 4
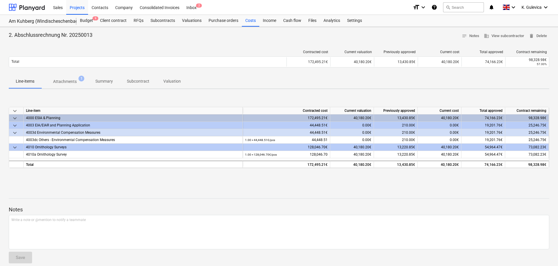
click at [63, 84] on p "Attachments" at bounding box center [65, 81] width 24 height 6
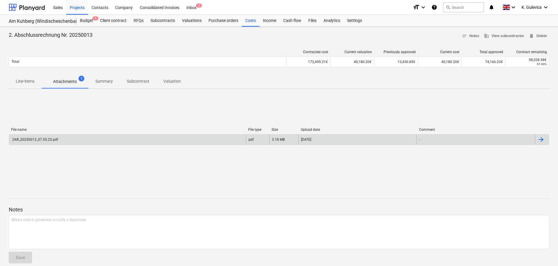
click at [79, 137] on div "2AR_20250013_07.05.25.pdf" at bounding box center [127, 139] width 237 height 9
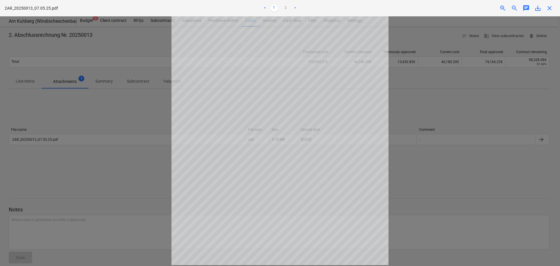
scroll to position [59, 0]
click at [286, 6] on link "2" at bounding box center [285, 8] width 7 height 7
drag, startPoint x: 549, startPoint y: 7, endPoint x: 485, endPoint y: 33, distance: 68.6
click at [549, 7] on span "close" at bounding box center [549, 8] width 7 height 7
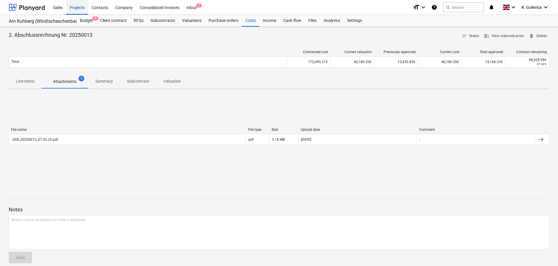
click at [79, 8] on div "Projects" at bounding box center [77, 7] width 22 height 15
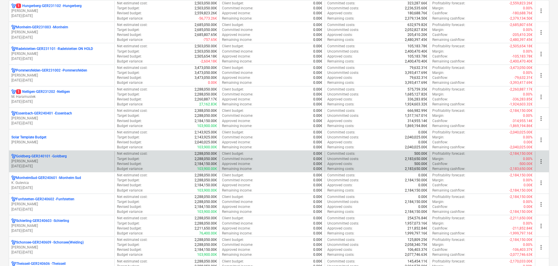
scroll to position [146, 0]
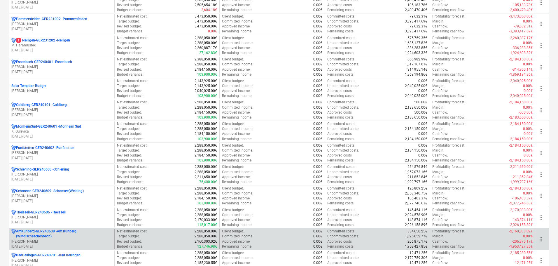
click at [81, 241] on p "M. Heinze" at bounding box center [61, 241] width 101 height 5
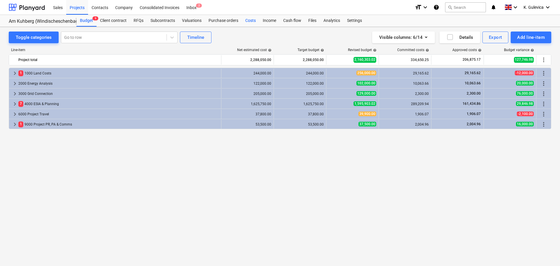
click at [250, 21] on div "Costs" at bounding box center [251, 21] width 18 height 12
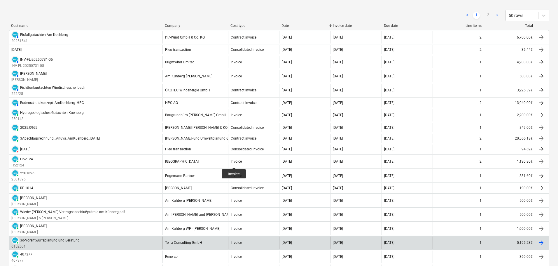
scroll to position [175, 0]
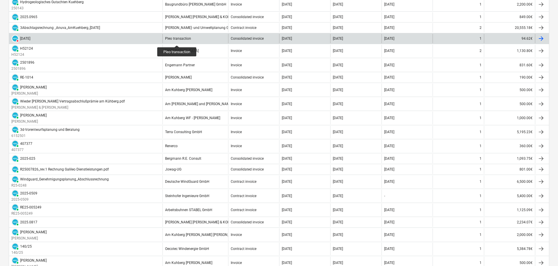
click at [177, 40] on div "Pleo transaction" at bounding box center [178, 38] width 26 height 4
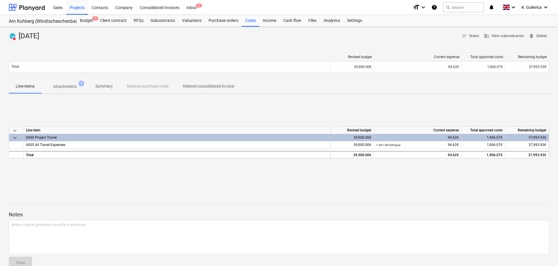
click at [62, 86] on p "Attachments" at bounding box center [65, 86] width 24 height 6
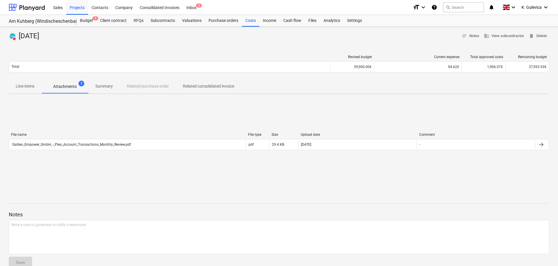
click at [102, 151] on div "File name File type Size Upload date Comment Galileo_Empower_GmbH_-_Pleo_Accoun…" at bounding box center [279, 142] width 541 height 20
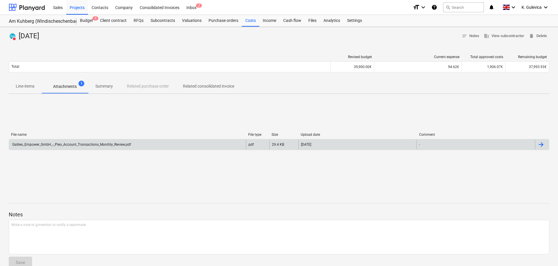
click at [105, 145] on div "Galileo_Empower_GmbH_-_Pleo_Account_Transactions_Monthly_Review.pdf" at bounding box center [71, 144] width 120 height 4
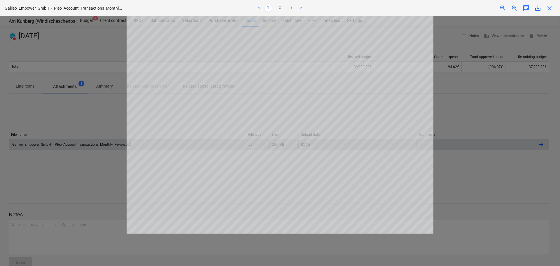
click at [550, 10] on span "close" at bounding box center [549, 8] width 7 height 7
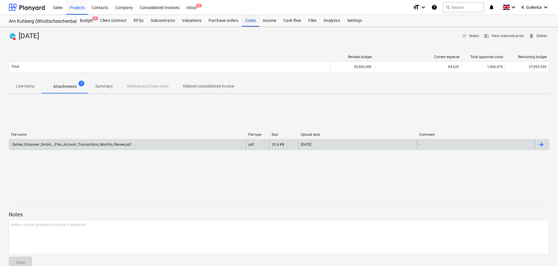
click at [247, 19] on div "Costs" at bounding box center [251, 21] width 18 height 12
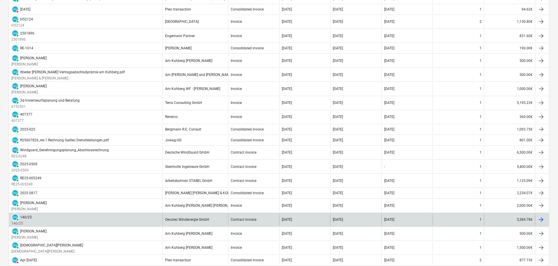
scroll to position [292, 0]
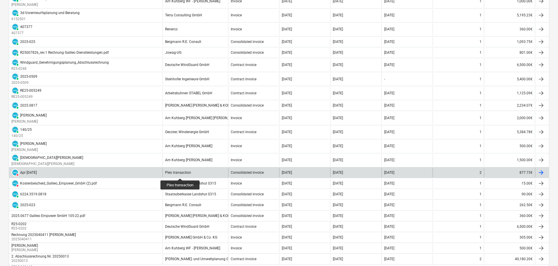
click at [180, 173] on div "Pleo transaction" at bounding box center [178, 172] width 26 height 4
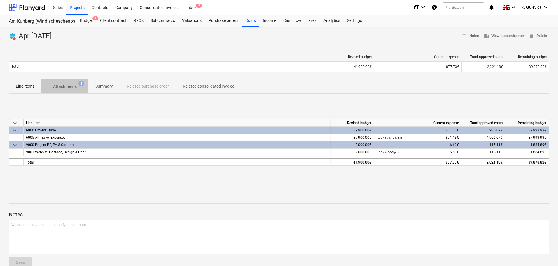
click at [58, 83] on p "Attachments" at bounding box center [65, 86] width 24 height 6
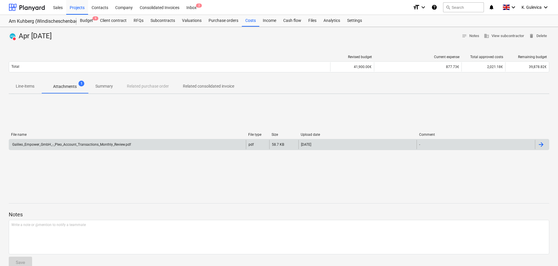
click at [166, 146] on div "Galileo_Empower_GmbH_-_Pleo_Account_Transactions_Monthly_Review.pdf" at bounding box center [127, 144] width 237 height 9
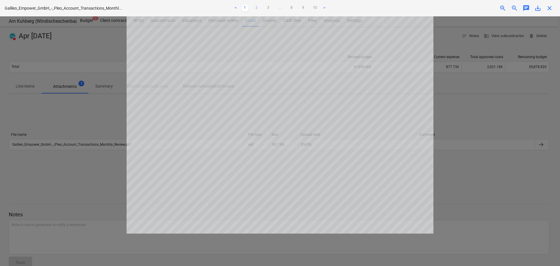
click at [257, 7] on link "2" at bounding box center [256, 8] width 7 height 7
click at [267, 8] on link "3" at bounding box center [268, 8] width 7 height 7
click at [273, 8] on link "4" at bounding box center [274, 8] width 7 height 7
click at [547, 8] on span "close" at bounding box center [549, 8] width 7 height 7
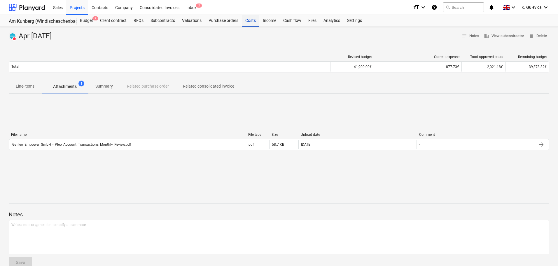
click at [252, 22] on div "Costs" at bounding box center [251, 21] width 18 height 12
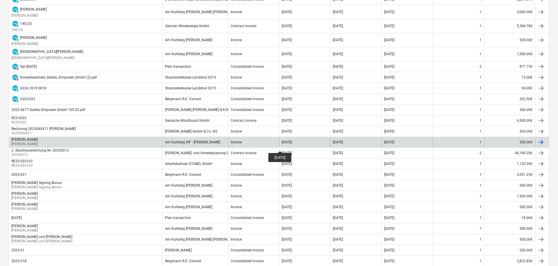
scroll to position [409, 0]
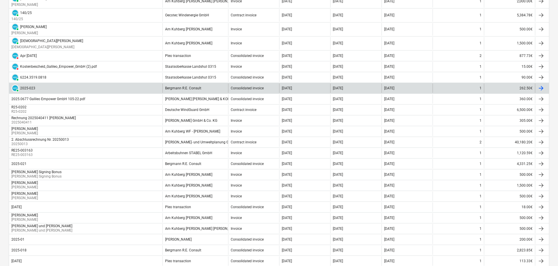
click at [287, 90] on div "05 Jun 2025" at bounding box center [304, 87] width 51 height 9
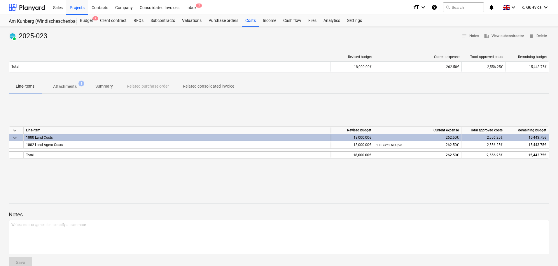
click at [64, 86] on p "Attachments" at bounding box center [65, 86] width 24 height 6
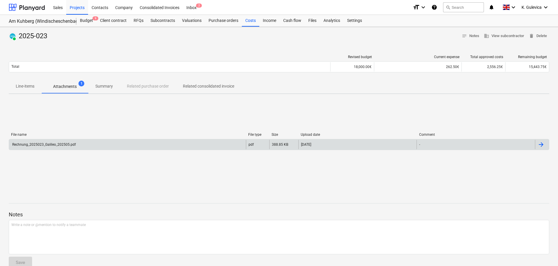
click at [90, 143] on div "Rechnung_2025023_Galileo_202505.pdf" at bounding box center [127, 144] width 237 height 9
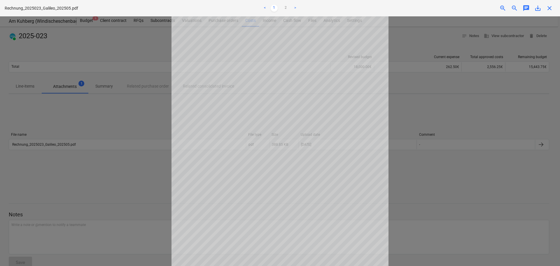
scroll to position [59, 0]
click at [286, 7] on link "2" at bounding box center [285, 8] width 7 height 7
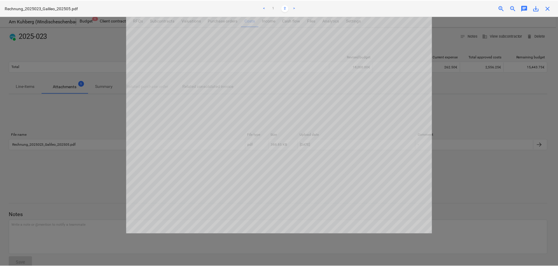
scroll to position [0, 0]
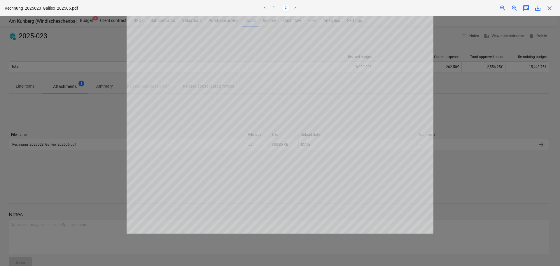
click at [273, 8] on link "1" at bounding box center [274, 8] width 7 height 7
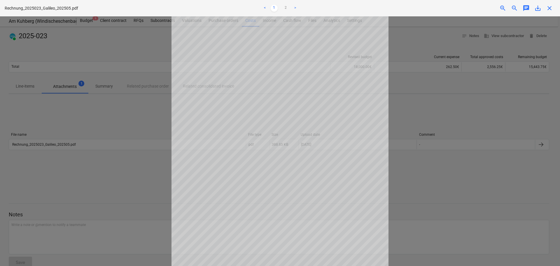
click at [100, 91] on div at bounding box center [280, 140] width 560 height 249
click at [549, 9] on span "close" at bounding box center [549, 8] width 7 height 7
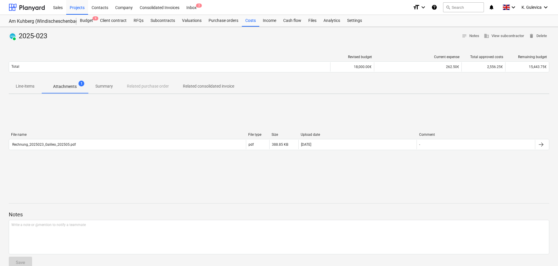
click at [99, 89] on p "Summary" at bounding box center [104, 86] width 18 height 6
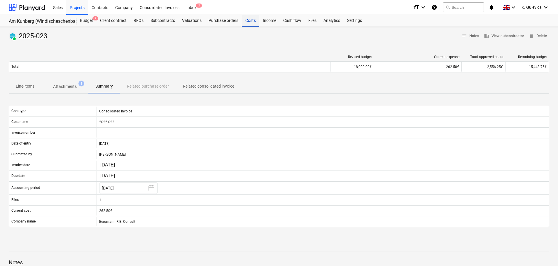
drag, startPoint x: 252, startPoint y: 22, endPoint x: 252, endPoint y: 26, distance: 3.8
click at [252, 22] on div "Costs" at bounding box center [251, 21] width 18 height 12
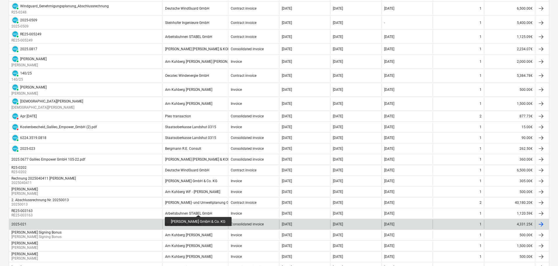
scroll to position [379, 0]
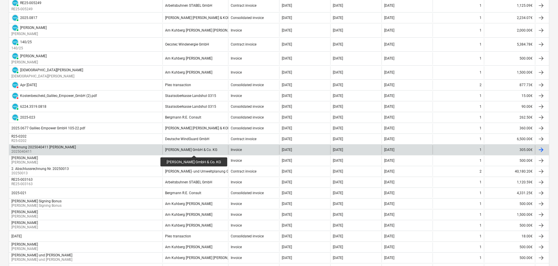
click at [184, 150] on div "ALIZ GmbH & Co. KG" at bounding box center [191, 150] width 52 height 4
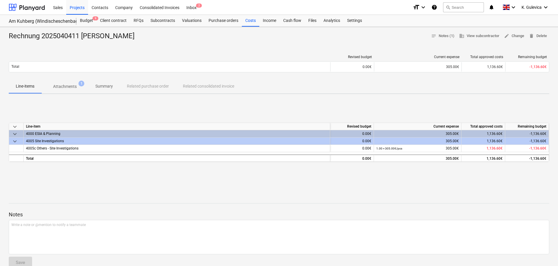
click at [102, 87] on p "Summary" at bounding box center [104, 86] width 18 height 6
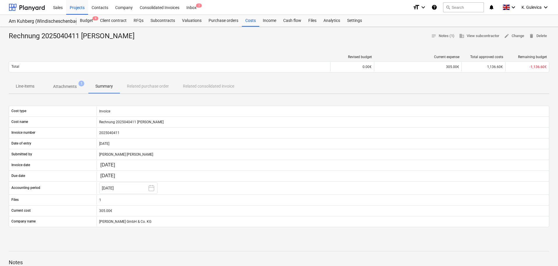
click at [63, 87] on p "Attachments" at bounding box center [65, 86] width 24 height 6
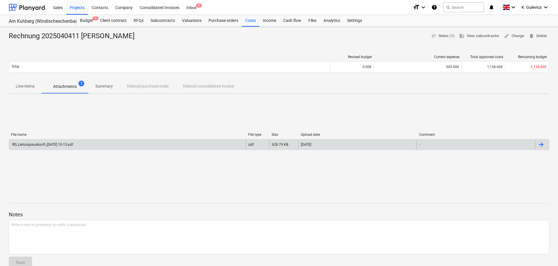
click at [193, 148] on div "RG_Leitungsauskunft_2025-05-13 10-15.pdf" at bounding box center [127, 144] width 237 height 9
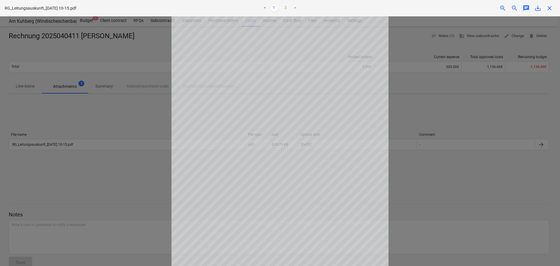
click at [547, 7] on span "close" at bounding box center [549, 8] width 7 height 7
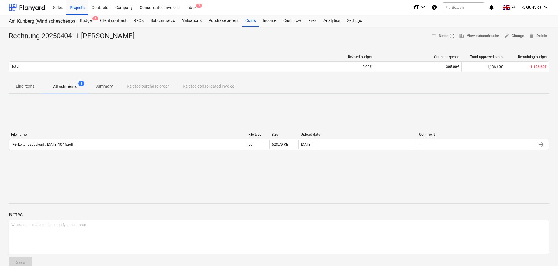
click at [106, 85] on p "Summary" at bounding box center [104, 86] width 18 height 6
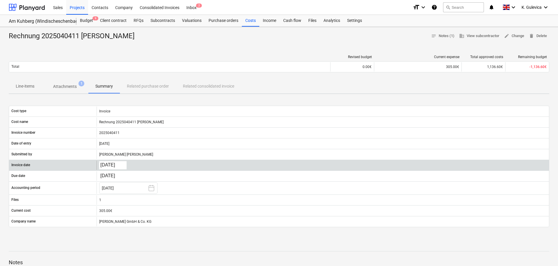
click at [111, 161] on body "Sales Projects Contacts Company Consolidated Invoices Inbox 2 format_size keybo…" at bounding box center [279, 133] width 558 height 266
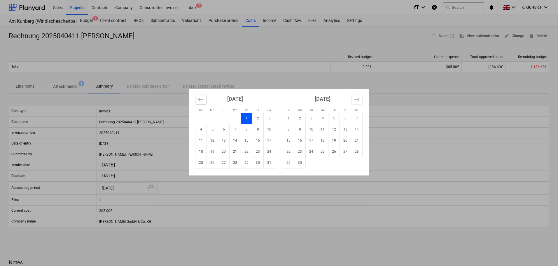
click at [202, 100] on icon "Move backward to switch to the previous month." at bounding box center [201, 100] width 6 height 6
click at [235, 164] on td "30" at bounding box center [235, 162] width 11 height 11
type input "30.04.2025"
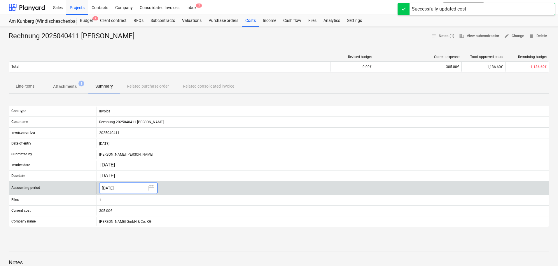
click at [118, 187] on button "May 2025" at bounding box center [128, 188] width 58 height 12
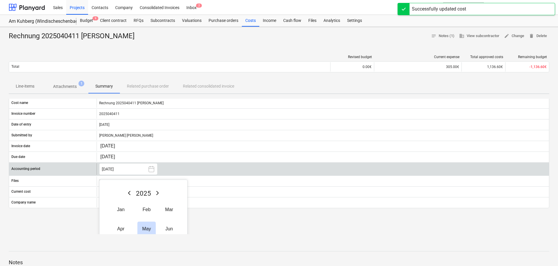
scroll to position [58, 0]
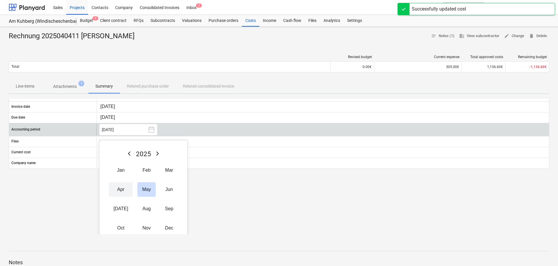
click at [120, 189] on button "Apr" at bounding box center [121, 189] width 24 height 15
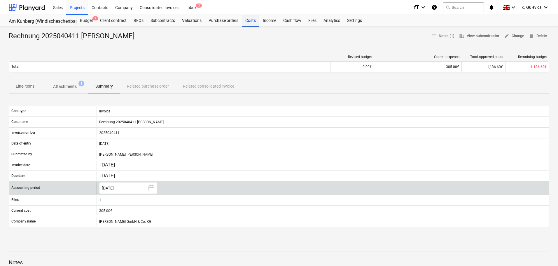
click at [250, 22] on div "Costs" at bounding box center [251, 21] width 18 height 12
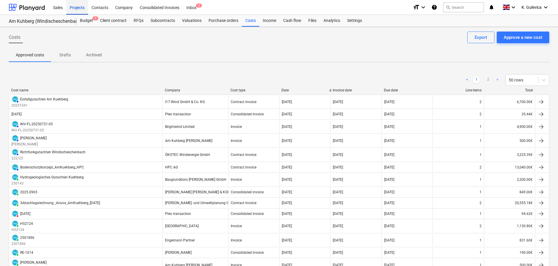
click at [76, 5] on div "Projects" at bounding box center [77, 7] width 22 height 15
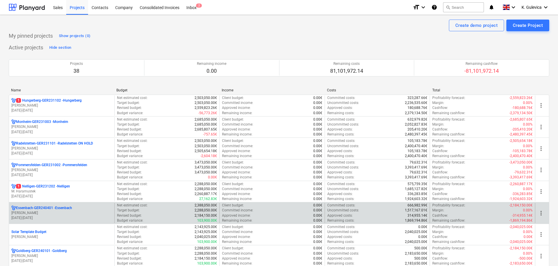
click at [73, 212] on p "L. Andres" at bounding box center [61, 212] width 101 height 5
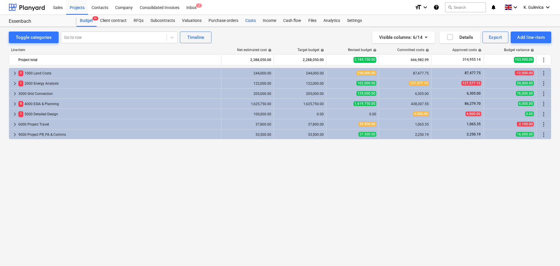
click at [247, 21] on div "Costs" at bounding box center [251, 21] width 18 height 12
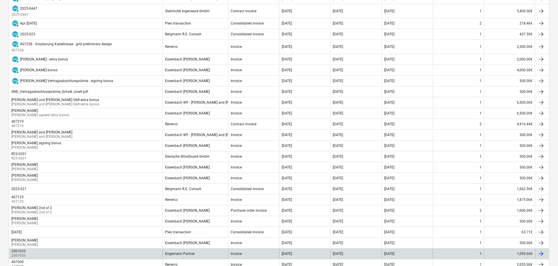
scroll to position [425, 0]
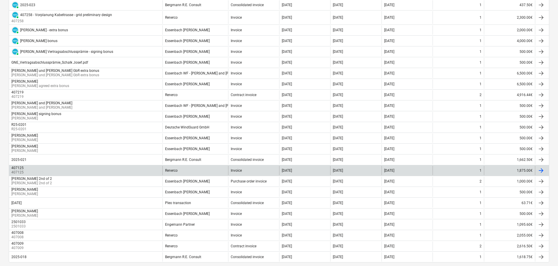
click at [99, 170] on div "407125 407125" at bounding box center [85, 170] width 153 height 9
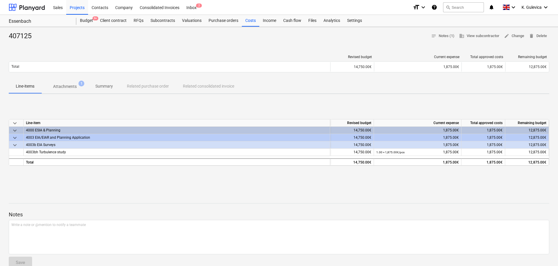
click at [107, 86] on p "Summary" at bounding box center [104, 86] width 18 height 6
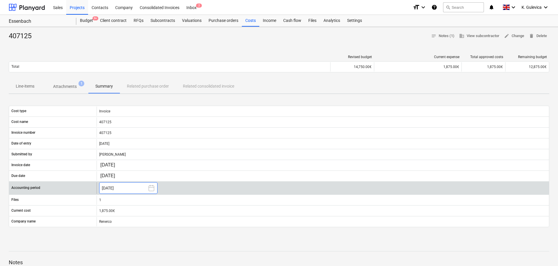
click at [128, 188] on button "May 2025" at bounding box center [128, 188] width 58 height 12
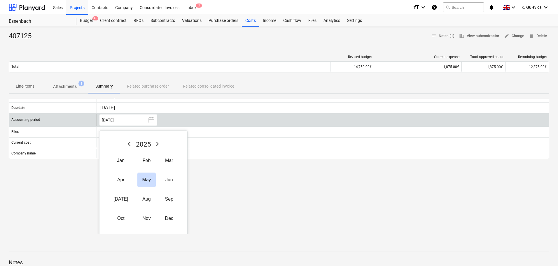
scroll to position [69, 0]
click at [118, 179] on button "Apr" at bounding box center [121, 178] width 24 height 15
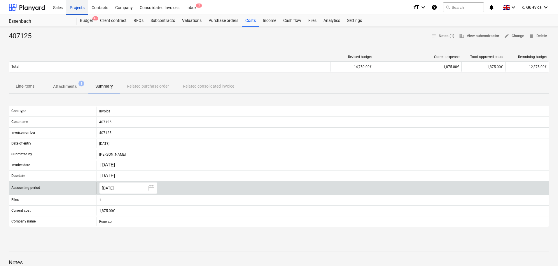
click at [76, 6] on div "Projects" at bounding box center [77, 7] width 22 height 15
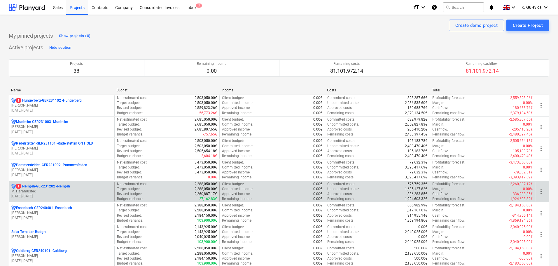
click at [60, 191] on p "M. Haramustek" at bounding box center [61, 191] width 101 height 5
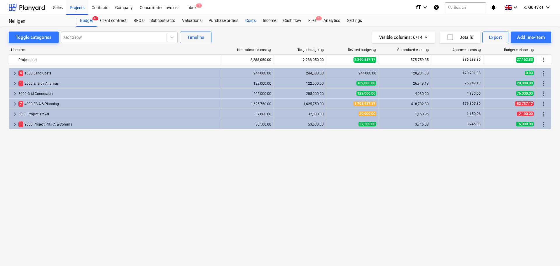
click at [251, 20] on div "Costs" at bounding box center [251, 21] width 18 height 12
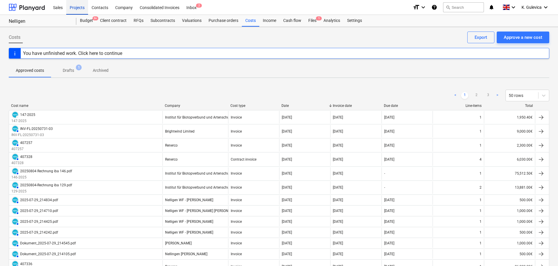
click at [77, 6] on div "Projects" at bounding box center [77, 7] width 22 height 15
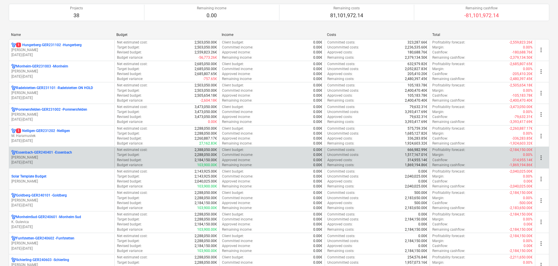
scroll to position [88, 0]
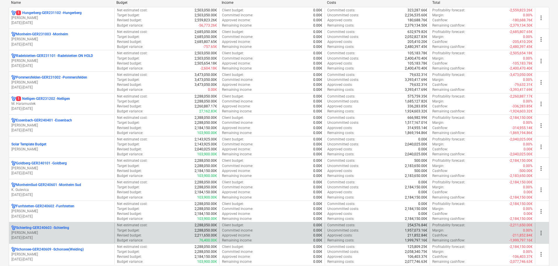
click at [62, 235] on p "R. Hoffmann" at bounding box center [61, 232] width 101 height 5
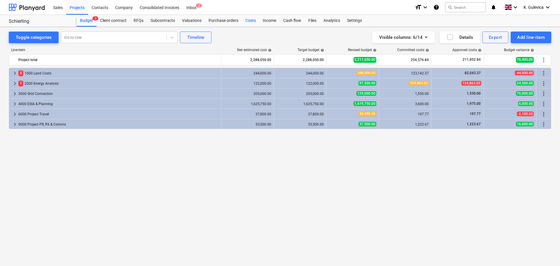
click at [251, 20] on div "Costs" at bounding box center [251, 21] width 18 height 12
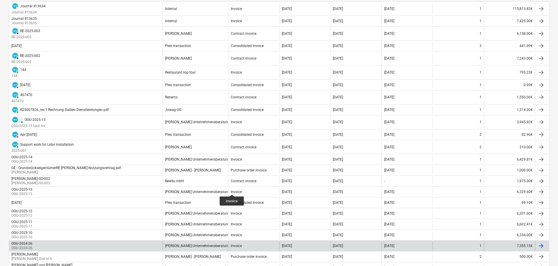
scroll to position [88, 0]
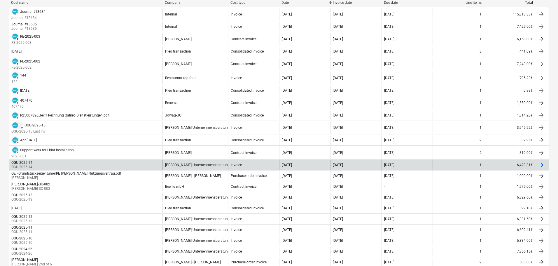
click at [95, 164] on div "OGU-2025-14 OGU-2025-14" at bounding box center [85, 164] width 153 height 9
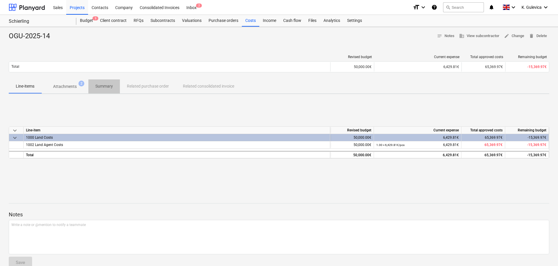
click at [102, 85] on p "Summary" at bounding box center [104, 86] width 18 height 6
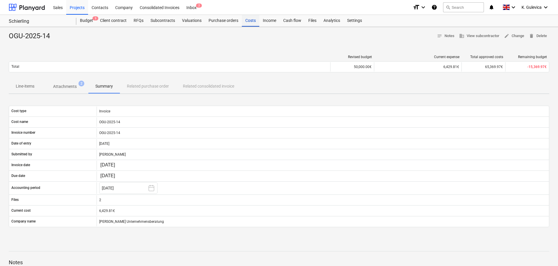
click at [252, 20] on div "Costs" at bounding box center [251, 21] width 18 height 12
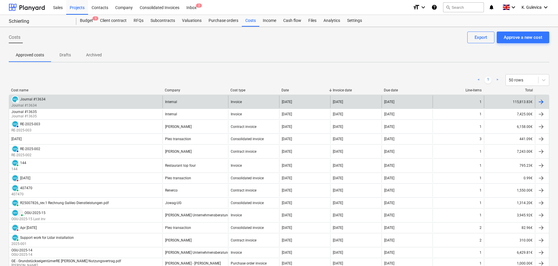
click at [211, 99] on div "Internal" at bounding box center [196, 101] width 66 height 13
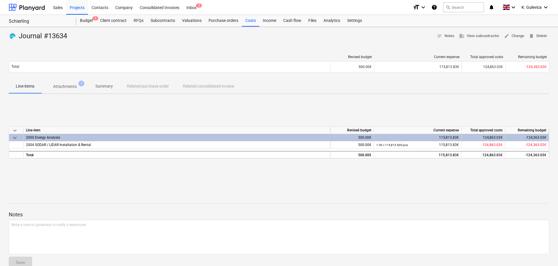
click at [71, 87] on p "Attachments" at bounding box center [65, 86] width 24 height 6
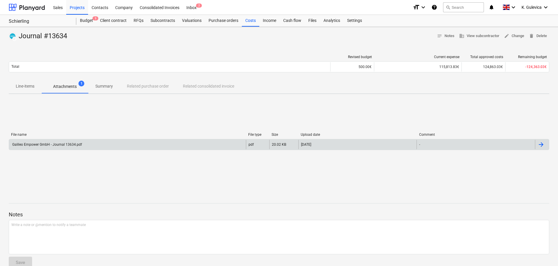
click at [91, 145] on div "Galileo Empower GmbH - Journal 13634.pdf" at bounding box center [127, 144] width 237 height 9
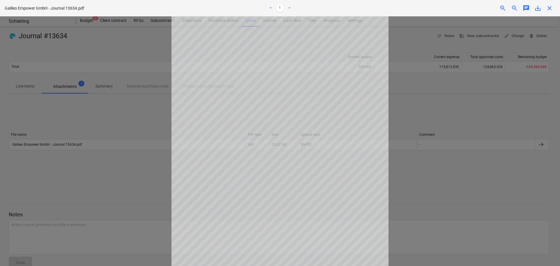
click at [551, 7] on span "close" at bounding box center [549, 8] width 7 height 7
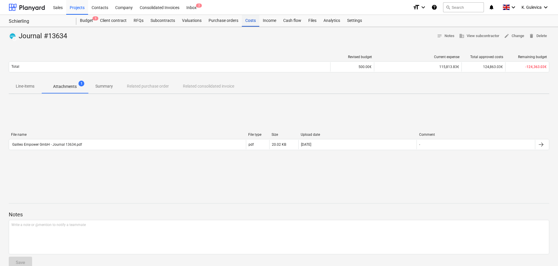
click at [249, 21] on div "Costs" at bounding box center [251, 21] width 18 height 12
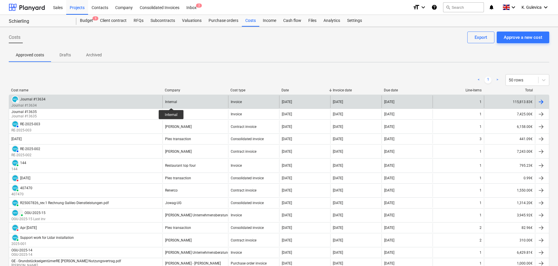
click at [171, 103] on div "Internal" at bounding box center [171, 102] width 12 height 4
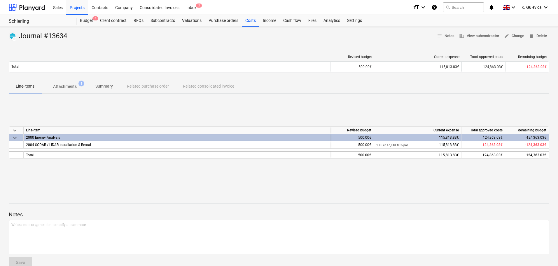
click at [542, 36] on span "delete Delete" at bounding box center [538, 36] width 18 height 7
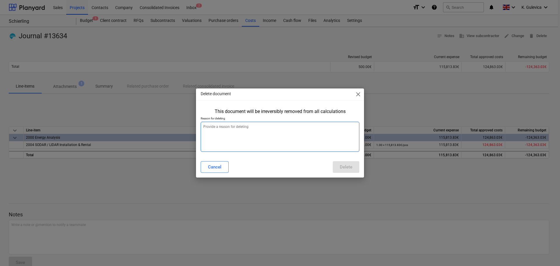
click at [275, 137] on textarea at bounding box center [280, 137] width 159 height 30
type textarea "x"
type textarea "W"
type textarea "x"
type textarea "Wr"
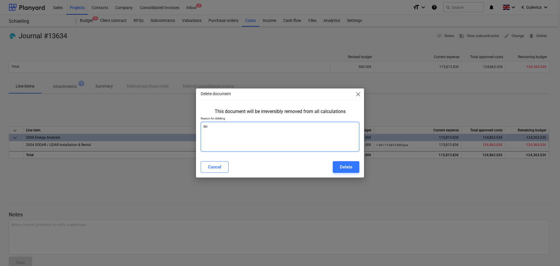
type textarea "x"
type textarea "Wro"
type textarea "x"
type textarea "Wron"
type textarea "x"
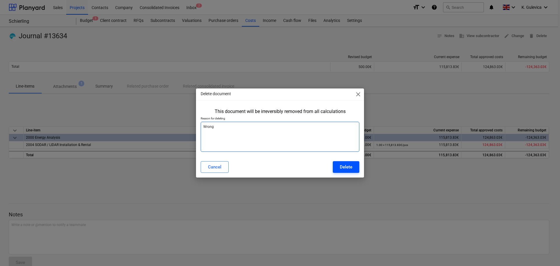
type textarea "Wrong"
click at [348, 166] on div "Delete" at bounding box center [346, 167] width 13 height 8
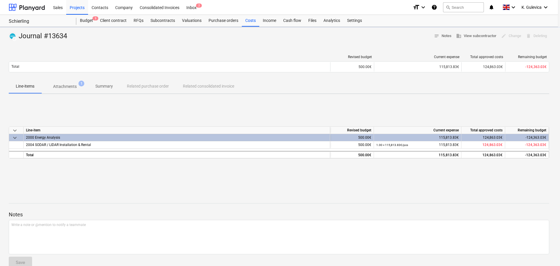
type textarea "x"
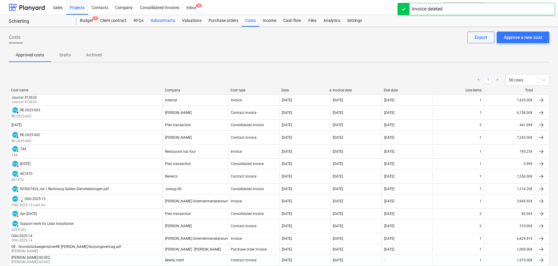
click at [164, 20] on div "Subcontracts" at bounding box center [163, 21] width 32 height 12
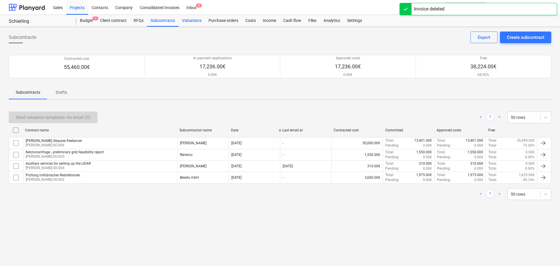
click at [194, 20] on div "Valuations" at bounding box center [192, 21] width 27 height 12
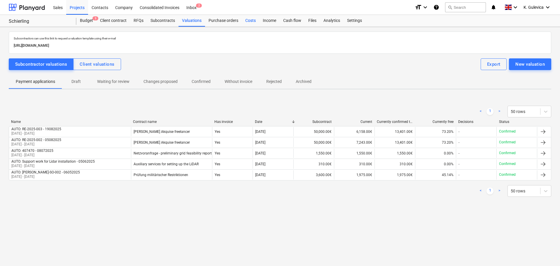
click at [254, 20] on div "Costs" at bounding box center [251, 21] width 18 height 12
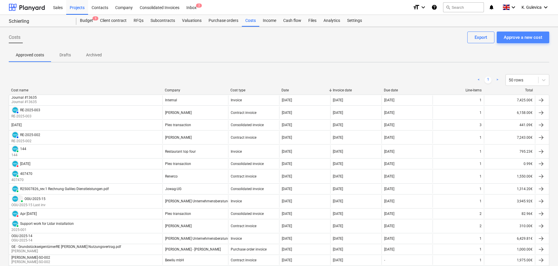
click at [521, 38] on div "Approve a new cost" at bounding box center [523, 38] width 39 height 8
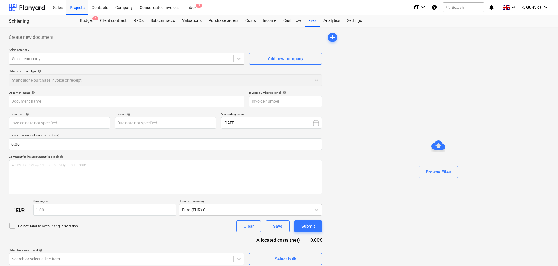
type input "Galileo Empower GmbH - Journal 13634 (1).pdf"
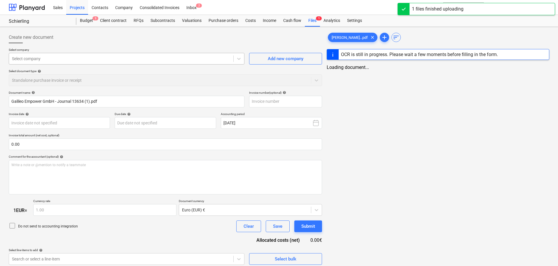
click at [170, 56] on div at bounding box center [121, 59] width 219 height 6
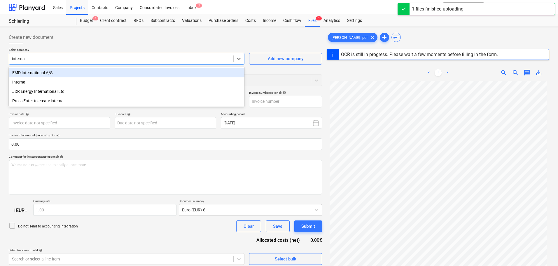
type input "internal"
drag, startPoint x: 88, startPoint y: 74, endPoint x: 102, endPoint y: 66, distance: 16.0
click at [88, 74] on div "Internal" at bounding box center [127, 72] width 236 height 9
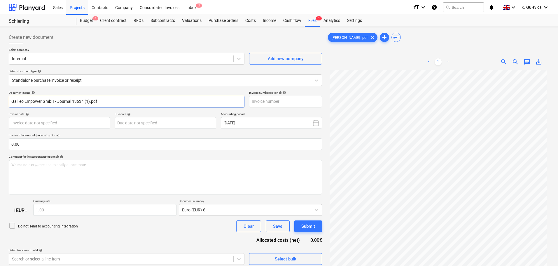
drag, startPoint x: 103, startPoint y: 102, endPoint x: 4, endPoint y: 102, distance: 98.6
click at [3, 102] on div "Create new document Select company Internal Add new company Select document typ…" at bounding box center [279, 175] width 558 height 297
paste input "Journal #13634"
type input "Journal #13634"
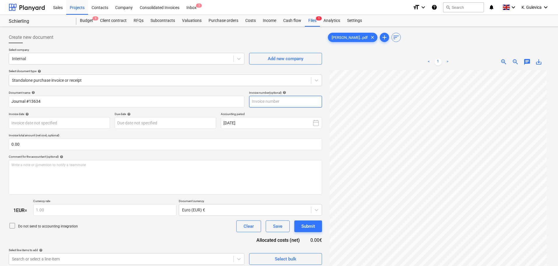
click at [266, 100] on input "text" at bounding box center [285, 102] width 73 height 12
paste input "Journal #13634"
type input "Journal #13634"
click at [73, 123] on body "Sales Projects Contacts Company Consolidated Invoices Inbox 2 format_size keybo…" at bounding box center [279, 133] width 558 height 266
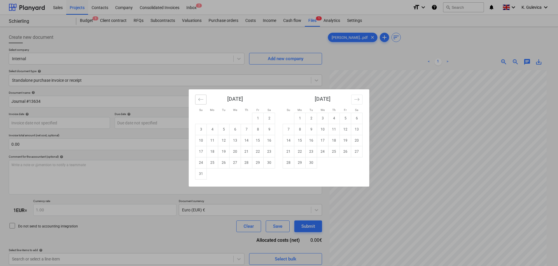
click at [200, 99] on icon "Move backward to switch to the previous month." at bounding box center [201, 100] width 6 height 6
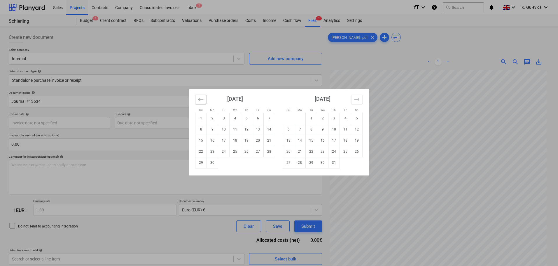
click at [198, 99] on button "Move backward to switch to the previous month." at bounding box center [200, 100] width 11 height 10
click at [268, 162] on td "31" at bounding box center [269, 162] width 11 height 11
type input "31 May 2025"
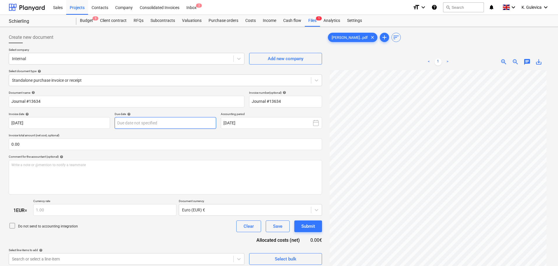
click at [170, 123] on body "Sales Projects Contacts Company Consolidated Invoices Inbox 2 format_size keybo…" at bounding box center [279, 133] width 558 height 266
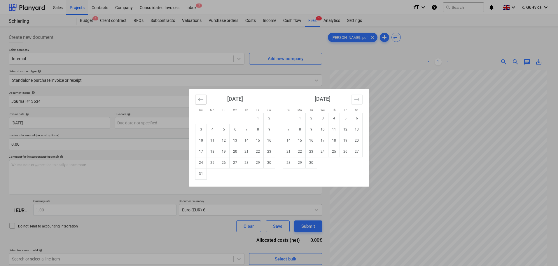
click at [202, 99] on icon "Move backward to switch to the previous month." at bounding box center [200, 99] width 5 height 3
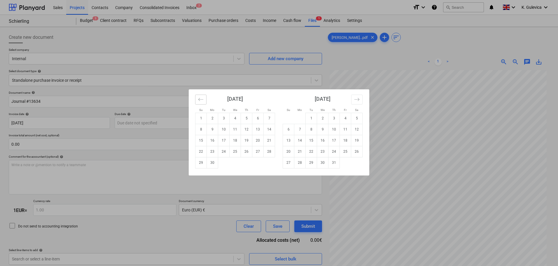
click at [202, 99] on icon "Move backward to switch to the previous month." at bounding box center [200, 99] width 5 height 3
click at [269, 165] on td "31" at bounding box center [269, 162] width 11 height 11
type input "31 May 2025"
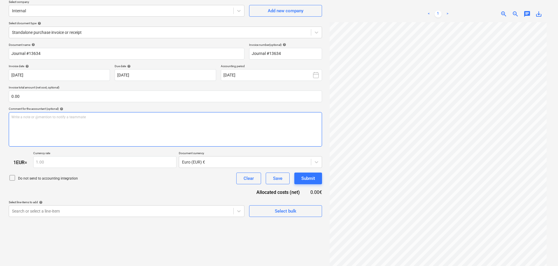
scroll to position [58, 0]
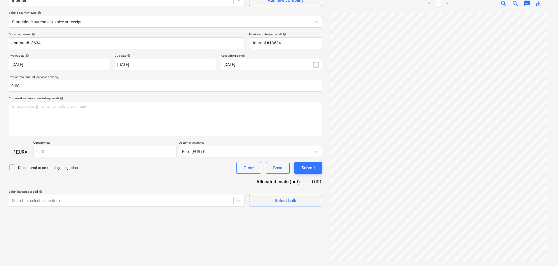
click at [85, 199] on body "Sales Projects Contacts Company Consolidated Invoices Inbox 2 format_size keybo…" at bounding box center [279, 75] width 558 height 266
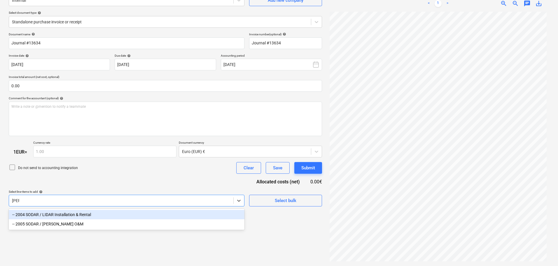
type input "lidar"
click at [96, 215] on div "-- 2004 SODAR / LIDAR Installation & Rental" at bounding box center [127, 214] width 236 height 9
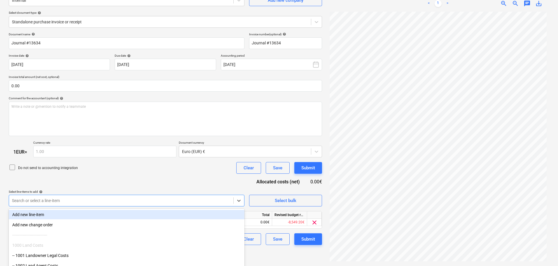
click at [116, 184] on div "Document name help Journal #13634 Invoice number (optional) help Journal #13634…" at bounding box center [165, 138] width 313 height 213
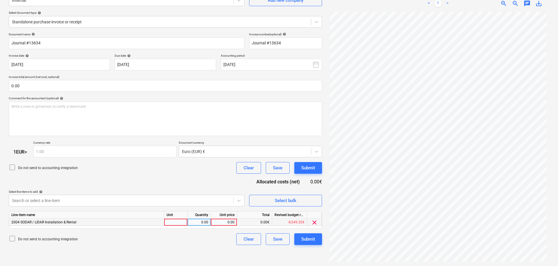
click at [225, 222] on div "0.00" at bounding box center [223, 222] width 21 height 7
type input "108388.83"
click at [311, 238] on div "Submit" at bounding box center [308, 239] width 14 height 8
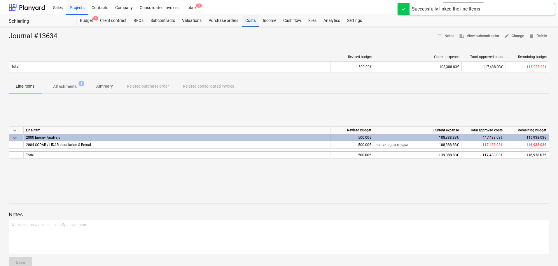
click at [245, 21] on div "Costs" at bounding box center [251, 21] width 18 height 12
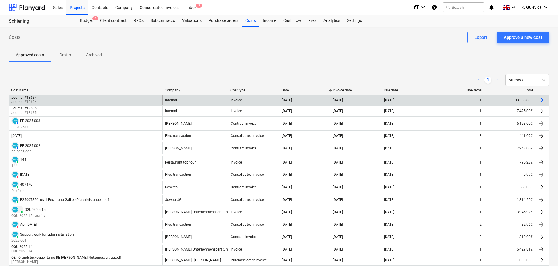
click at [180, 100] on div "Internal" at bounding box center [196, 99] width 66 height 9
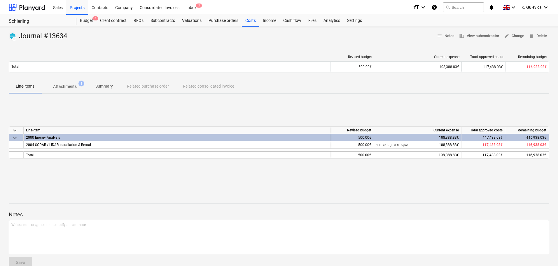
click at [107, 84] on p "Summary" at bounding box center [104, 86] width 18 height 6
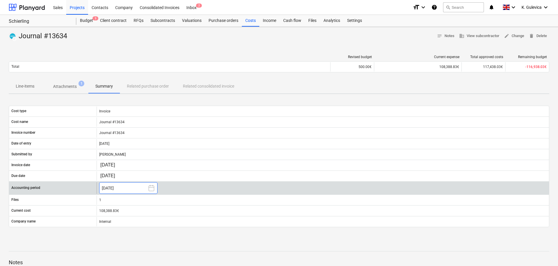
click at [117, 188] on button "August 2025" at bounding box center [128, 188] width 58 height 12
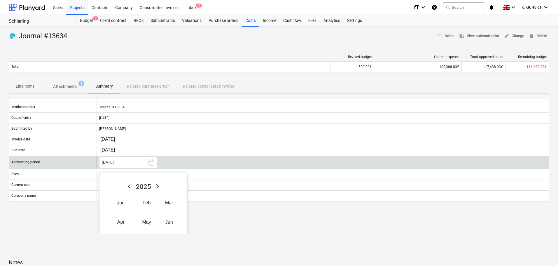
scroll to position [69, 0]
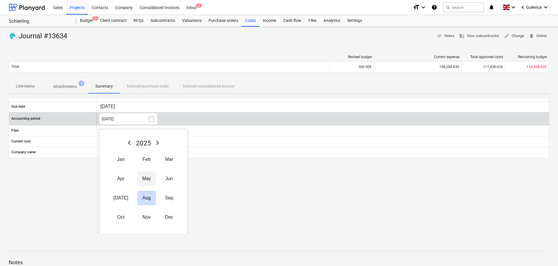
click at [137, 176] on button "May" at bounding box center [146, 178] width 18 height 15
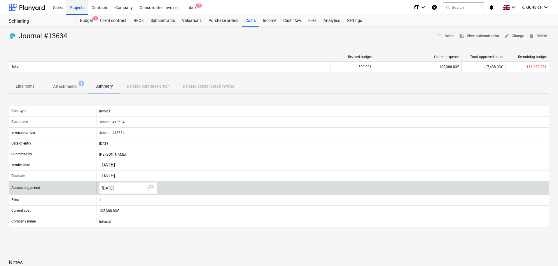
click at [81, 7] on div "Projects" at bounding box center [77, 7] width 22 height 15
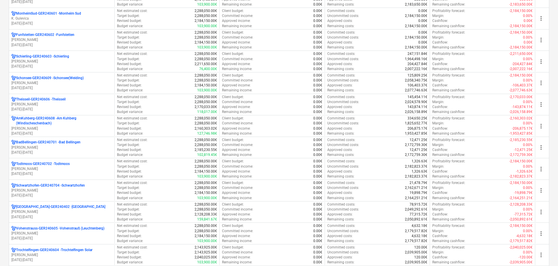
scroll to position [263, 0]
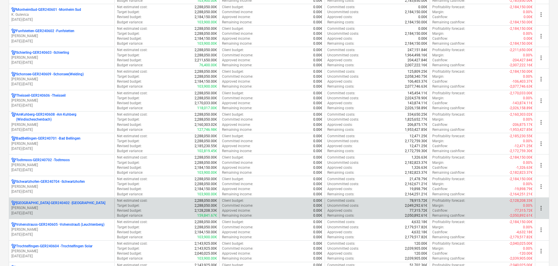
click at [65, 207] on p "M. Heinze" at bounding box center [61, 207] width 101 height 5
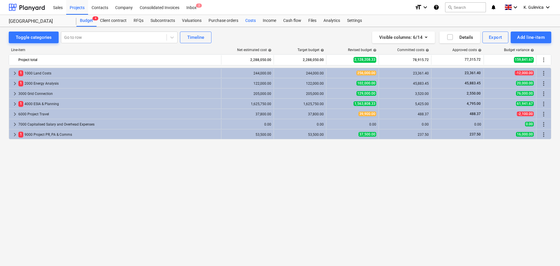
click at [247, 21] on div "Costs" at bounding box center [251, 21] width 18 height 12
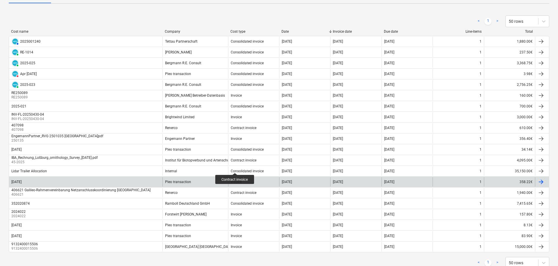
scroll to position [48, 0]
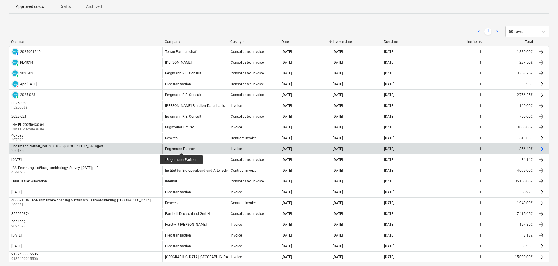
click at [182, 148] on div "Engemann Partner" at bounding box center [180, 149] width 30 height 4
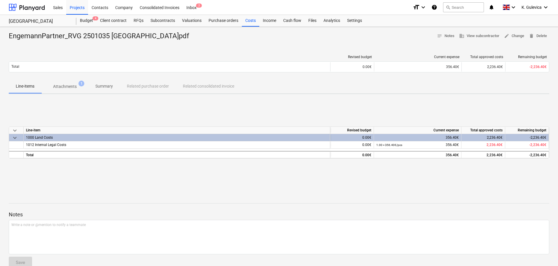
click at [107, 87] on p "Summary" at bounding box center [104, 86] width 18 height 6
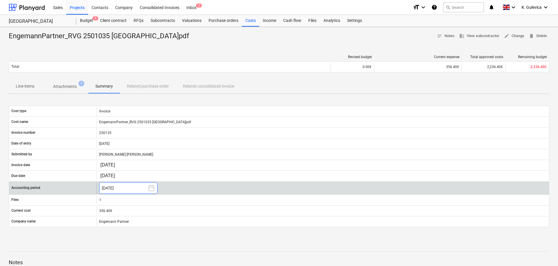
drag, startPoint x: 111, startPoint y: 186, endPoint x: 115, endPoint y: 187, distance: 4.2
click at [111, 186] on button "March 2025" at bounding box center [128, 188] width 58 height 12
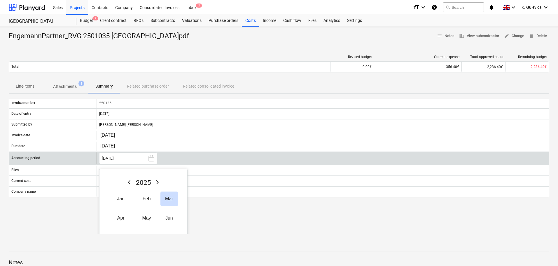
scroll to position [58, 0]
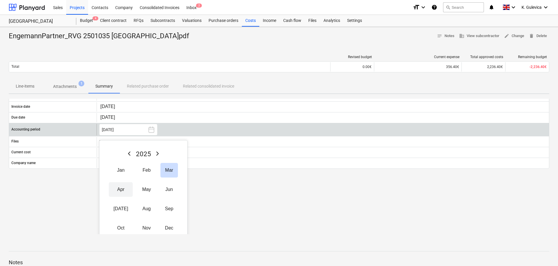
click at [119, 189] on button "Apr" at bounding box center [121, 189] width 24 height 15
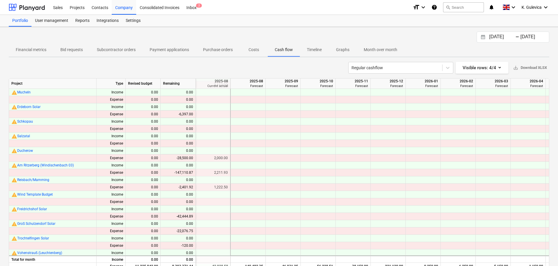
scroll to position [21, 0]
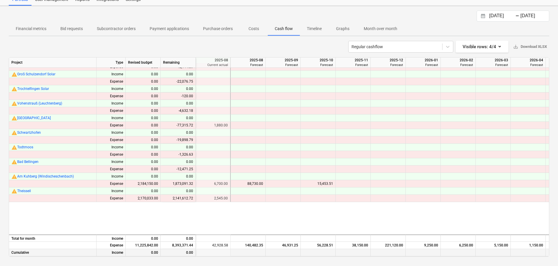
drag, startPoint x: 322, startPoint y: 254, endPoint x: 238, endPoint y: 254, distance: 84.0
click at [0, 0] on div "Cumulative Income 0.00 0.00" at bounding box center [0, 0] width 0 height 0
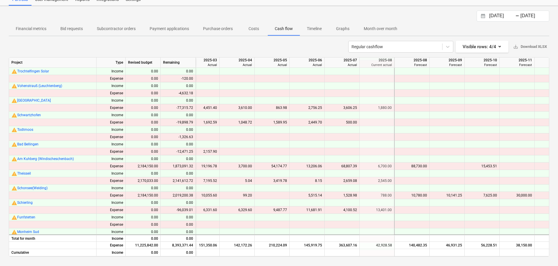
scroll to position [263, 529]
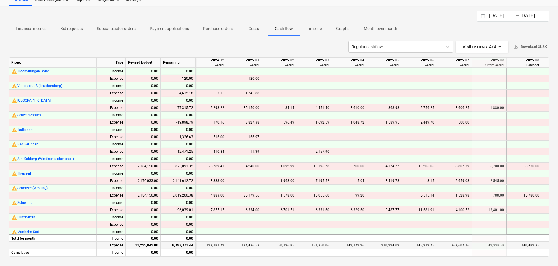
click at [427, 244] on div "145,919.75" at bounding box center [419, 245] width 30 height 7
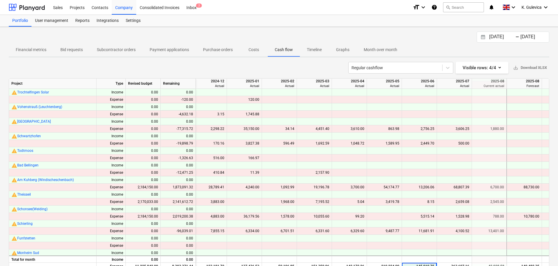
click at [420, 230] on div "11,681.91" at bounding box center [419, 230] width 30 height 7
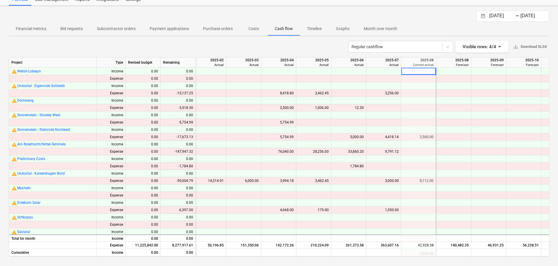
scroll to position [0, 603]
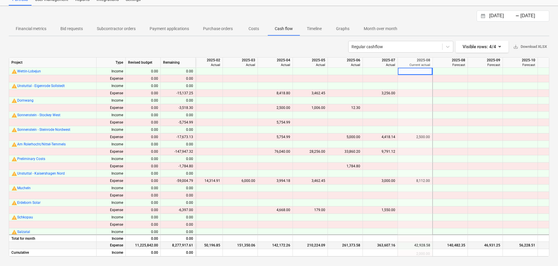
click at [350, 242] on div "261,373.58" at bounding box center [345, 245] width 30 height 7
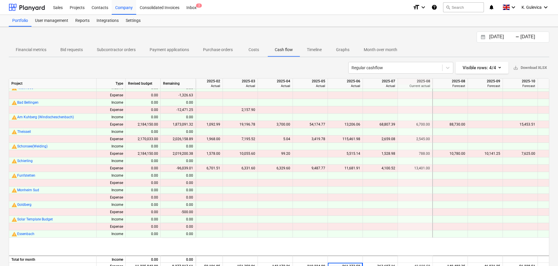
scroll to position [273, 603]
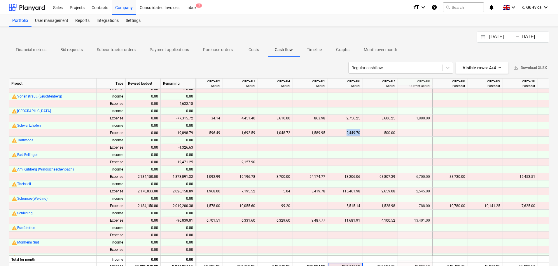
drag, startPoint x: 344, startPoint y: 132, endPoint x: 362, endPoint y: 132, distance: 17.2
click at [362, 132] on div "2,449.70" at bounding box center [345, 132] width 35 height 7
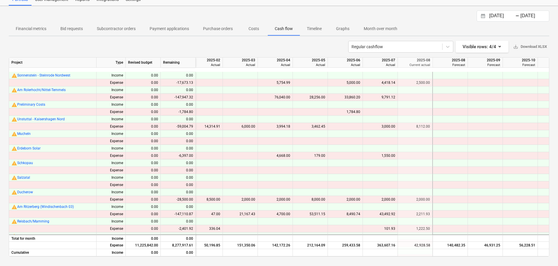
scroll to position [11, 603]
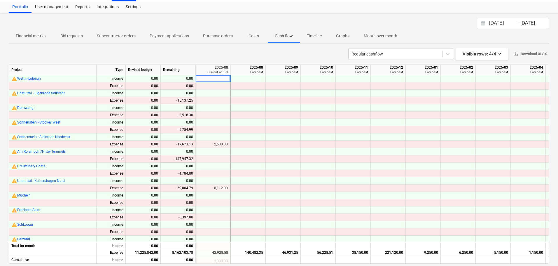
scroll to position [21, 0]
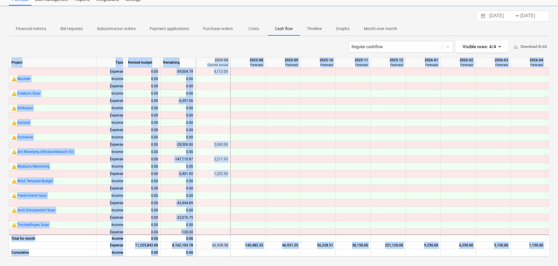
drag, startPoint x: 321, startPoint y: 254, endPoint x: 245, endPoint y: 254, distance: 76.2
click at [245, 254] on div "Project Type Revised budget Remaining 2025-07 Actual 2025-08 Current actual 202…" at bounding box center [279, 156] width 541 height 199
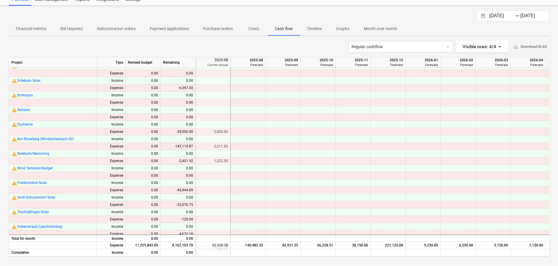
click at [519, 25] on div "Financial metrics Bid requests Subcontractor orders Payment applications Purcha…" at bounding box center [279, 29] width 541 height 14
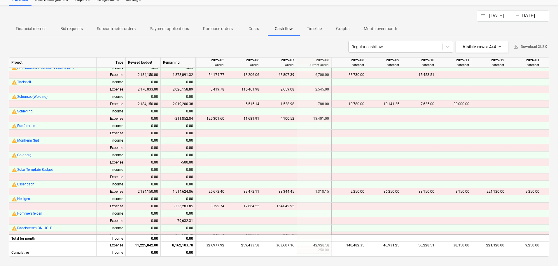
scroll to position [302, 704]
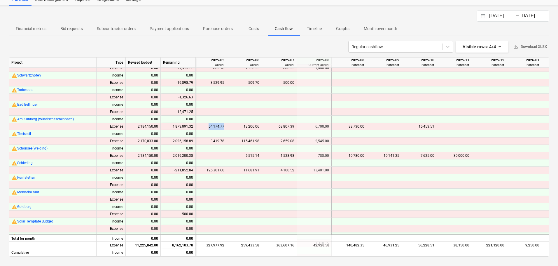
drag, startPoint x: 209, startPoint y: 126, endPoint x: 225, endPoint y: 126, distance: 16.0
click at [225, 126] on div "54,174.77" at bounding box center [209, 126] width 35 height 7
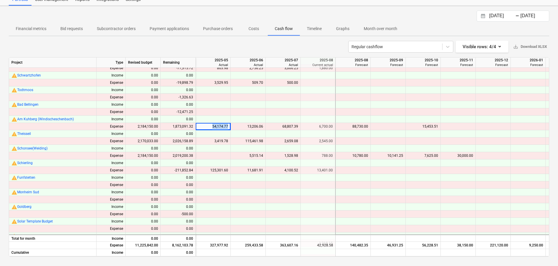
click at [201, 125] on div "54,174.77" at bounding box center [213, 126] width 30 height 7
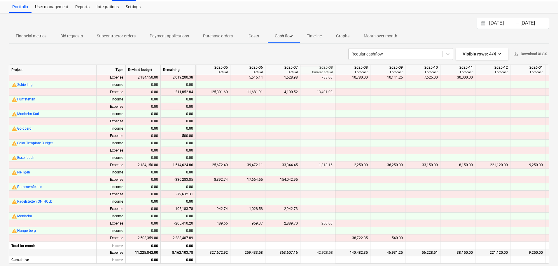
scroll to position [21, 0]
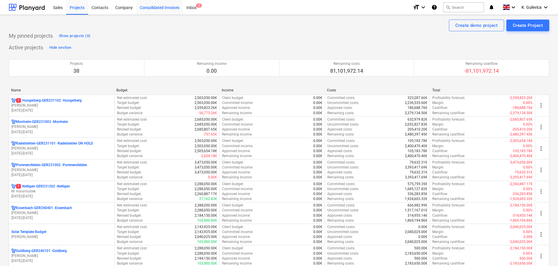
drag, startPoint x: 161, startPoint y: 9, endPoint x: 165, endPoint y: 13, distance: 5.8
click at [161, 9] on div "Consolidated Invoices" at bounding box center [159, 7] width 47 height 15
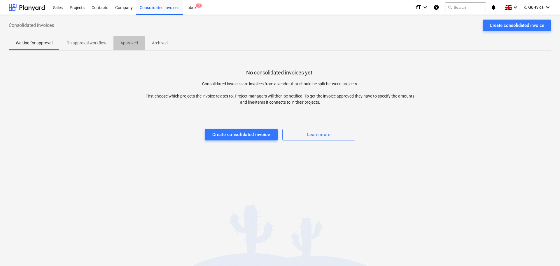
click at [131, 41] on p "Approved" at bounding box center [130, 43] width 18 height 6
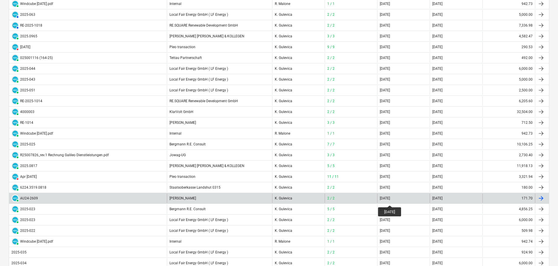
scroll to position [204, 0]
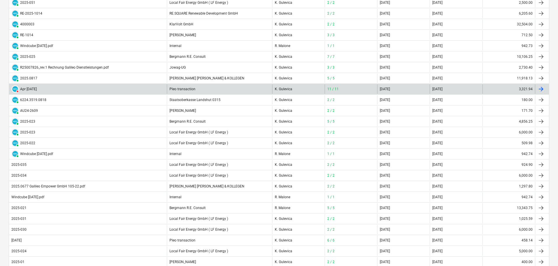
click at [186, 88] on div "Pleo transaction" at bounding box center [219, 88] width 105 height 9
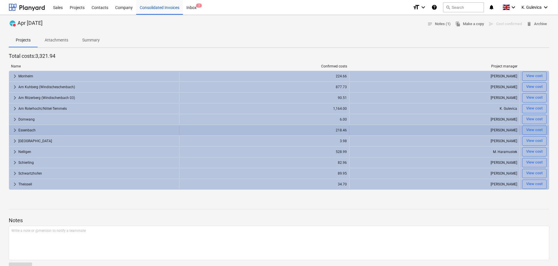
click at [29, 129] on div "Essenbach" at bounding box center [97, 129] width 158 height 9
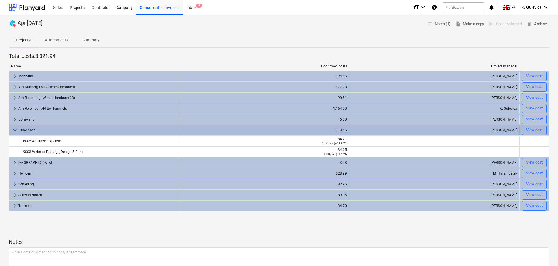
click at [29, 129] on div "Essenbach" at bounding box center [97, 129] width 158 height 9
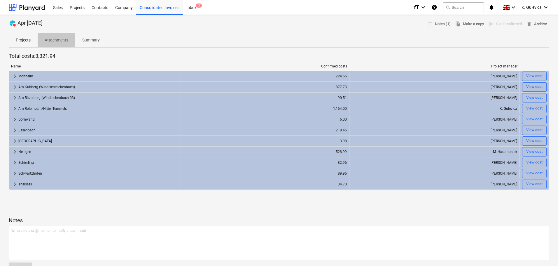
click at [56, 39] on p "Attachments" at bounding box center [57, 40] width 24 height 6
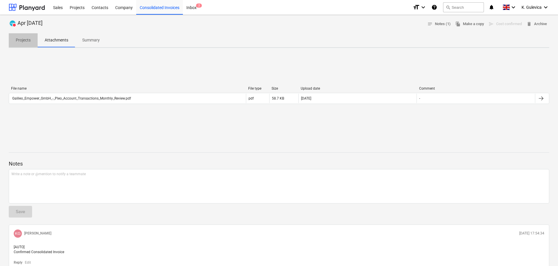
click at [22, 40] on p "Projects" at bounding box center [23, 40] width 15 height 6
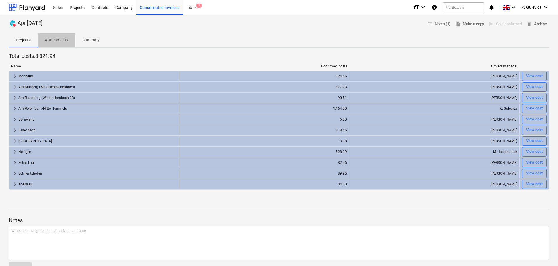
click at [58, 42] on p "Attachments" at bounding box center [57, 40] width 24 height 6
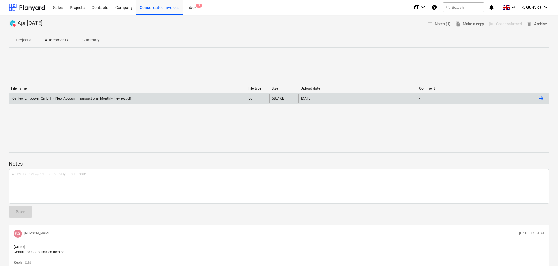
click at [83, 97] on div "Galileo_Empower_GmbH_-_Pleo_Account_Transactions_Monthly_Review.pdf" at bounding box center [71, 98] width 120 height 4
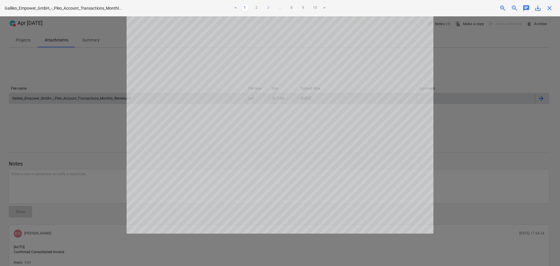
click at [268, 8] on link "3" at bounding box center [268, 8] width 7 height 7
click at [275, 7] on link "4" at bounding box center [274, 8] width 7 height 7
click at [278, 7] on link "5" at bounding box center [280, 8] width 7 height 7
click at [285, 7] on link "6" at bounding box center [285, 8] width 7 height 7
click at [298, 8] on link "7" at bounding box center [297, 8] width 7 height 7
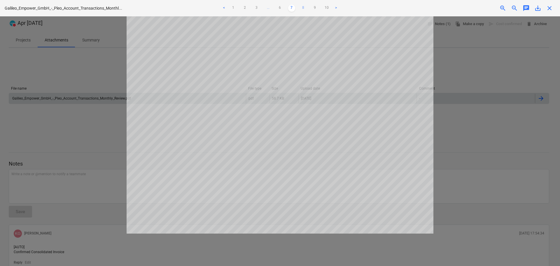
click at [303, 8] on link "8" at bounding box center [303, 8] width 7 height 7
click at [308, 8] on link "9" at bounding box center [309, 8] width 7 height 7
click at [552, 8] on span "close" at bounding box center [549, 8] width 7 height 7
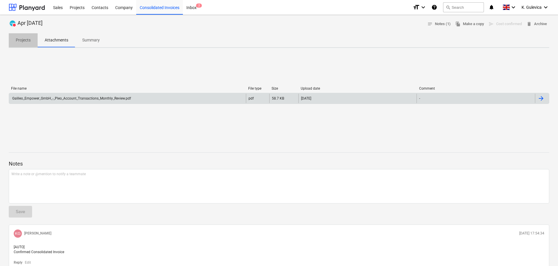
click at [18, 42] on p "Projects" at bounding box center [23, 40] width 15 height 6
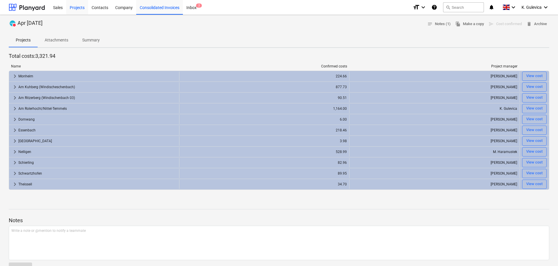
click at [75, 8] on div "Projects" at bounding box center [77, 7] width 22 height 15
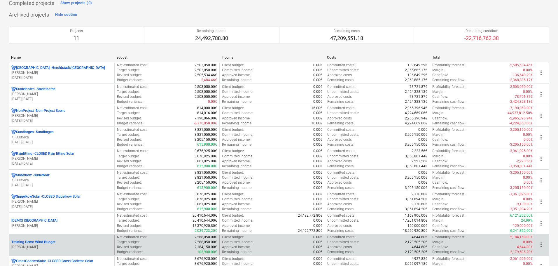
scroll to position [963, 0]
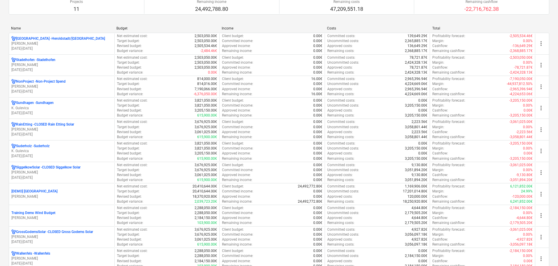
click at [52, 235] on p "S. Gerlinger" at bounding box center [61, 236] width 101 height 5
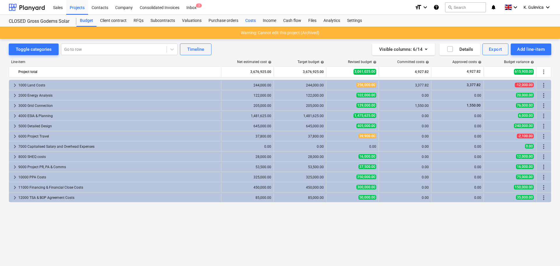
click at [247, 20] on div "Costs" at bounding box center [251, 21] width 18 height 12
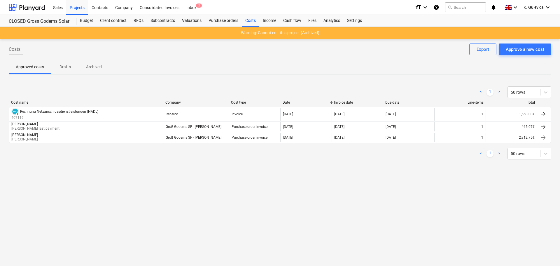
click at [95, 67] on p "Archived" at bounding box center [94, 67] width 16 height 6
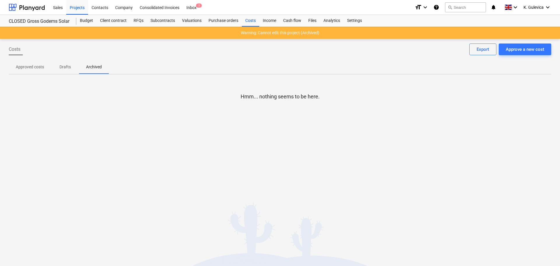
click at [36, 67] on p "Approved costs" at bounding box center [30, 67] width 28 height 6
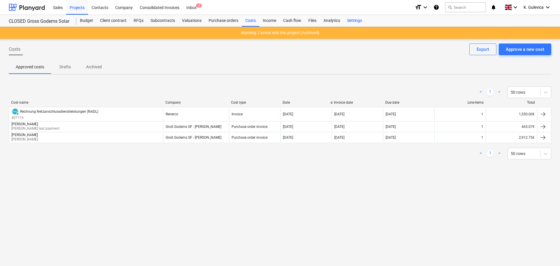
click at [358, 20] on div "Settings" at bounding box center [355, 21] width 22 height 12
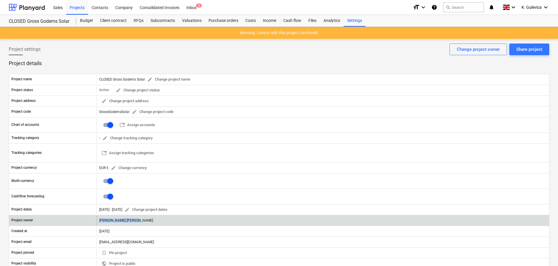
drag, startPoint x: 101, startPoint y: 221, endPoint x: 142, endPoint y: 217, distance: 41.1
click at [142, 217] on div "Simon Jonas Gerlinger" at bounding box center [323, 220] width 453 height 9
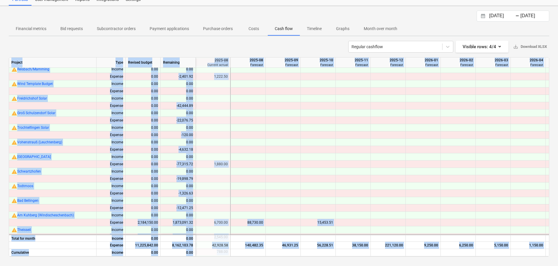
scroll to position [293, 805]
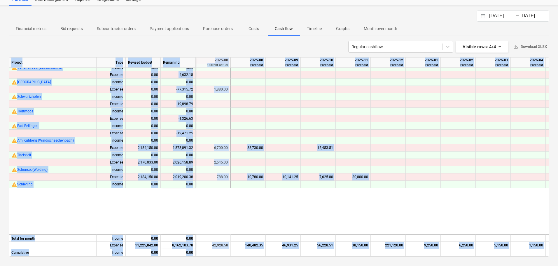
drag, startPoint x: 323, startPoint y: 254, endPoint x: 299, endPoint y: 256, distance: 24.0
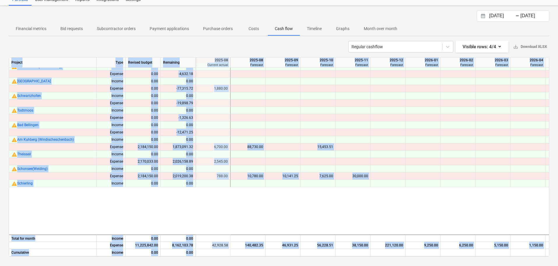
click at [299, 256] on div "Project Type Revised budget Remaining 2025-07 Actual 2025-08 Current actual 202…" at bounding box center [279, 156] width 541 height 199
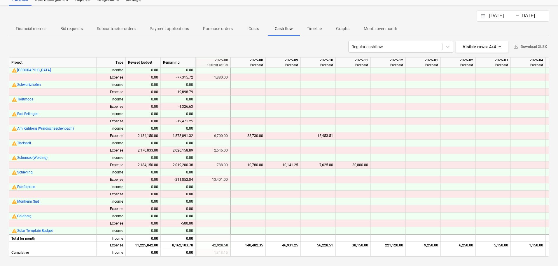
click at [555, 139] on div "19.07.2025 Press the down arrow key to interact with the calendar and select a …" at bounding box center [279, 136] width 558 height 260
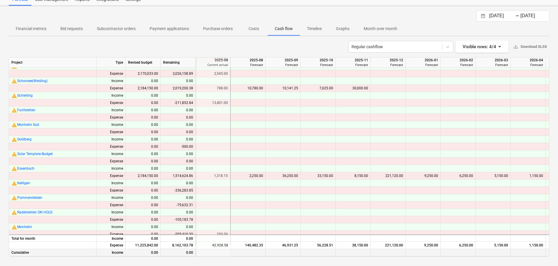
scroll to position [390, 805]
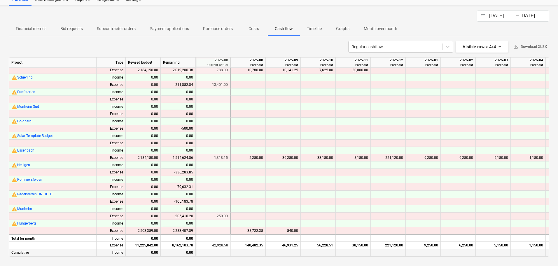
drag, startPoint x: 300, startPoint y: 254, endPoint x: 286, endPoint y: 254, distance: 13.4
click at [286, 254] on div at bounding box center [283, 252] width 35 height 7
click at [552, 128] on div "19.07.2025 Press the down arrow key to interact with the calendar and select a …" at bounding box center [279, 136] width 558 height 260
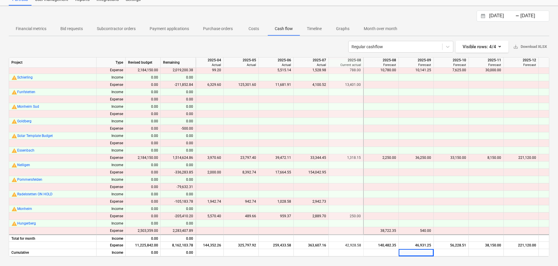
scroll to position [390, 665]
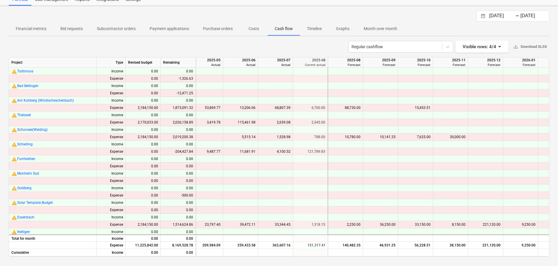
scroll to position [321, 702]
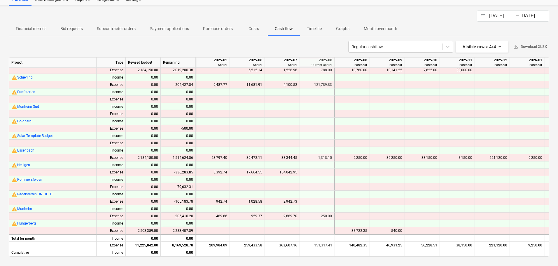
scroll to position [331, 701]
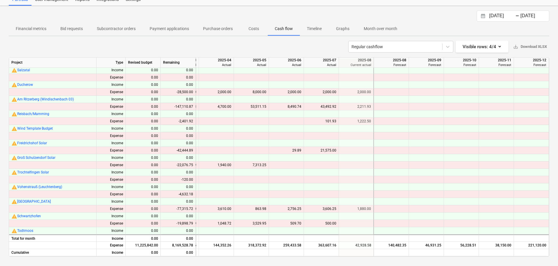
scroll to position [156, 662]
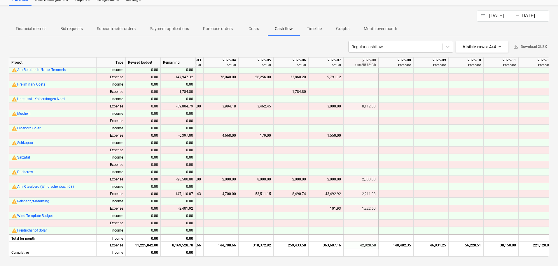
scroll to position [98, 657]
